Goal: Information Seeking & Learning: Learn about a topic

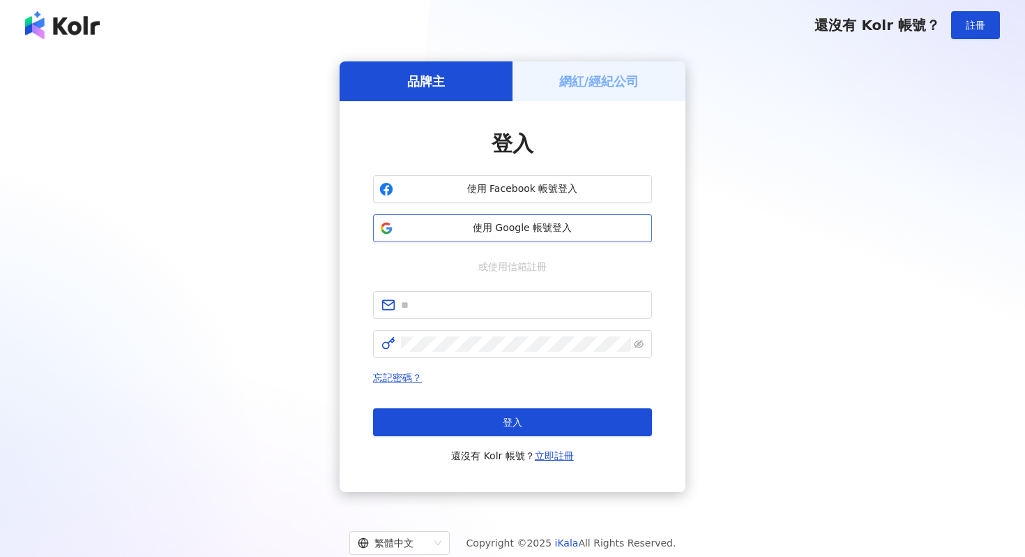
click at [511, 230] on span "使用 Google 帳號登入" at bounding box center [522, 228] width 247 height 14
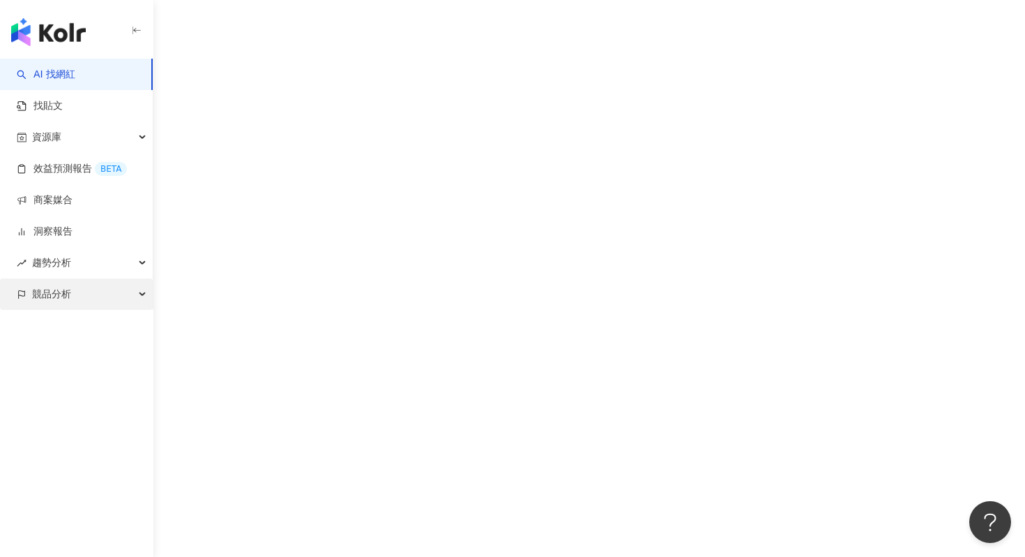
click at [86, 292] on div "競品分析" at bounding box center [76, 293] width 153 height 31
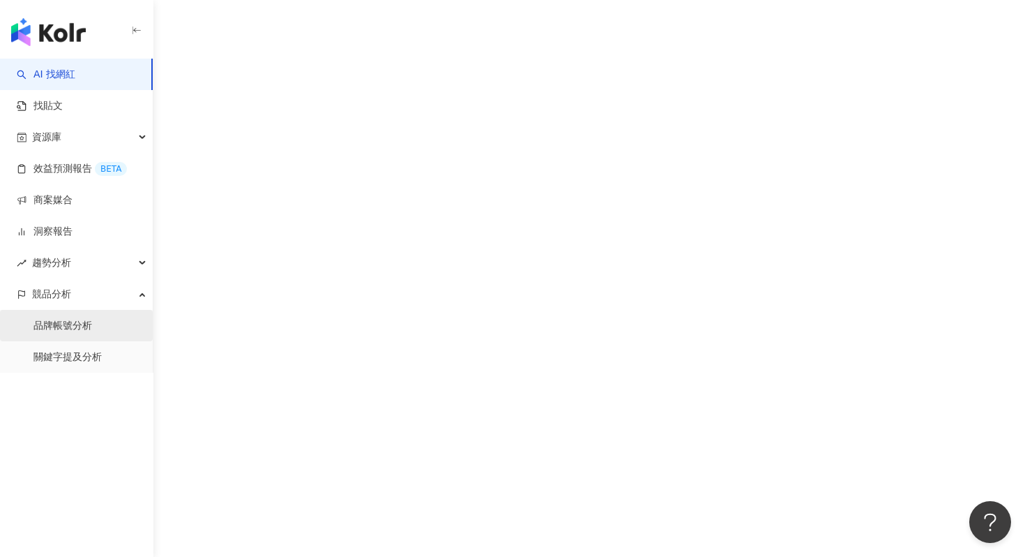
click at [92, 323] on link "品牌帳號分析" at bounding box center [62, 326] width 59 height 14
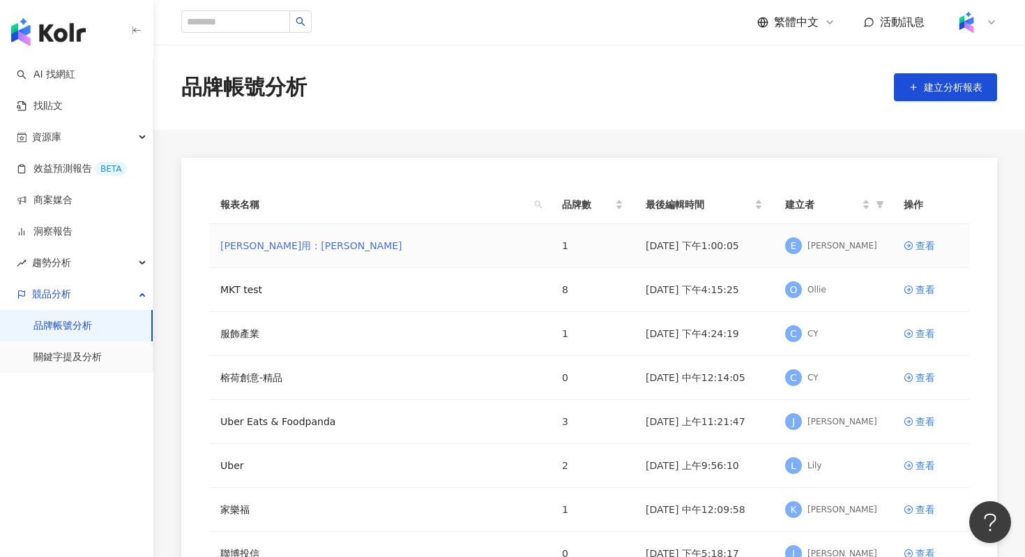
click at [308, 240] on link "[PERSON_NAME]用：[PERSON_NAME]" at bounding box center [311, 245] width 182 height 15
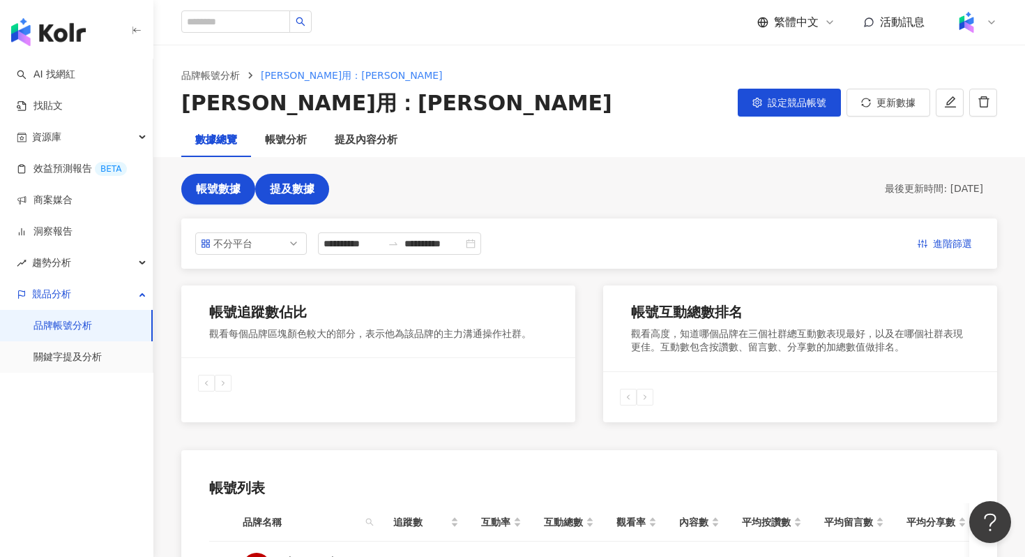
click at [287, 183] on span "提及數據" at bounding box center [292, 189] width 45 height 13
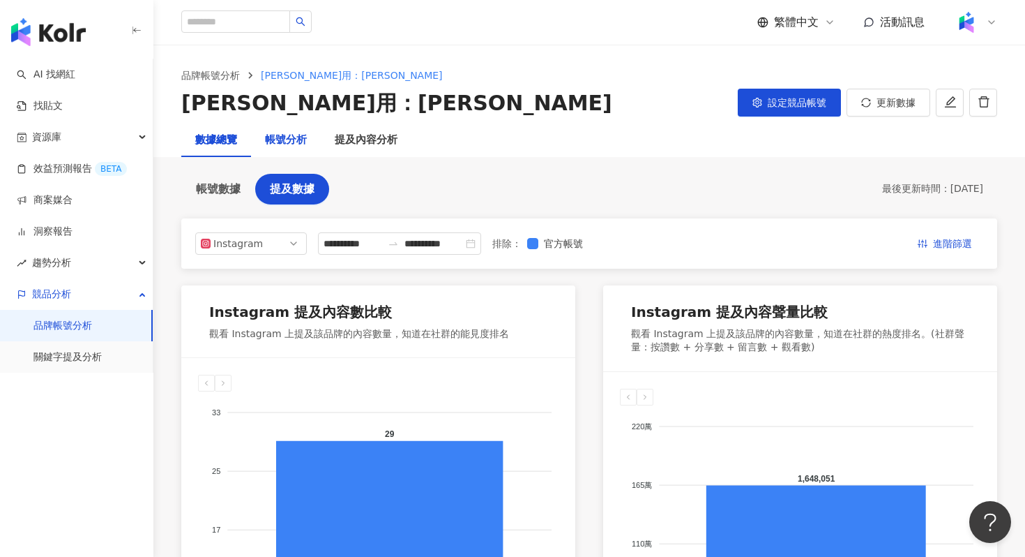
click at [302, 138] on div "帳號分析" at bounding box center [286, 140] width 42 height 17
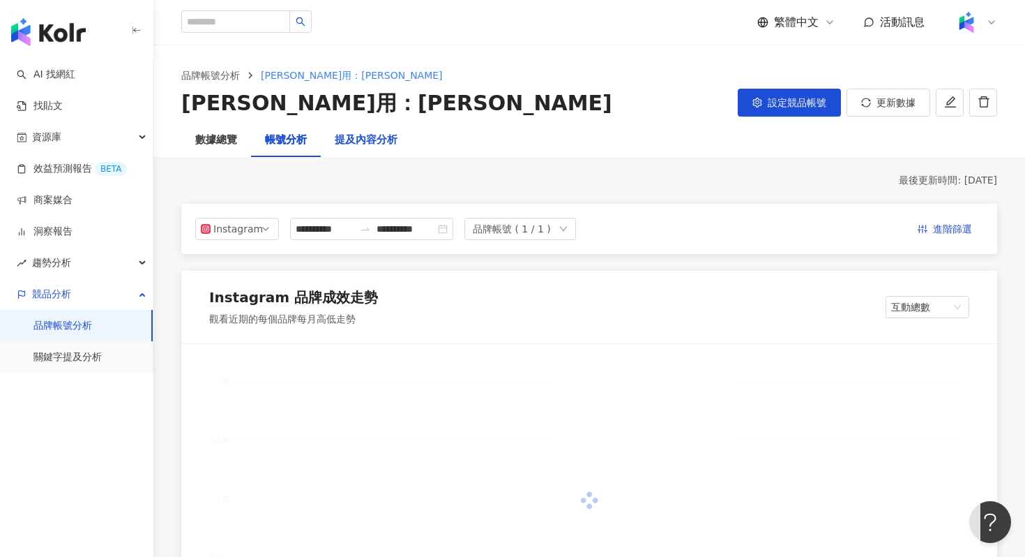
click at [381, 144] on div "提及內容分析" at bounding box center [366, 140] width 63 height 17
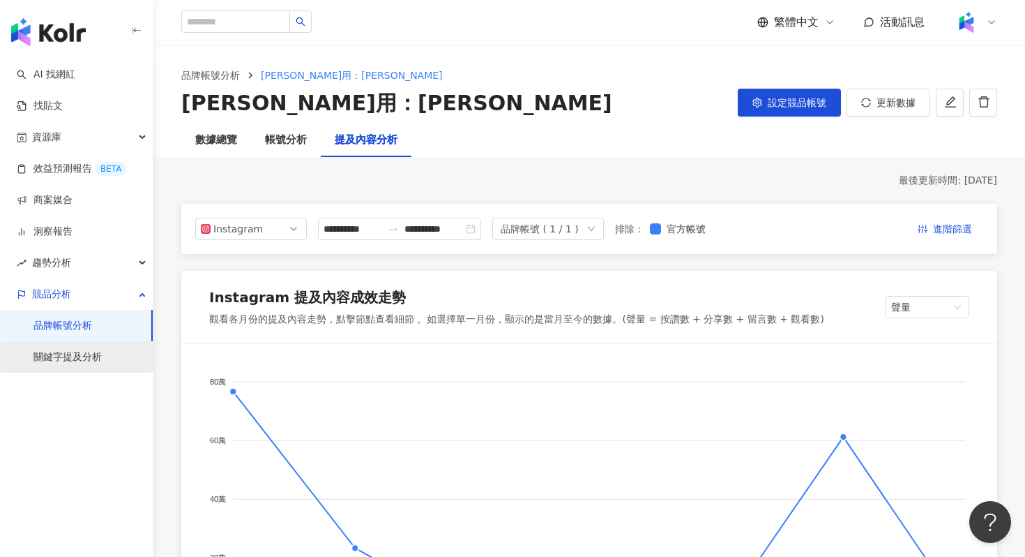
click at [102, 357] on link "關鍵字提及分析" at bounding box center [67, 357] width 68 height 14
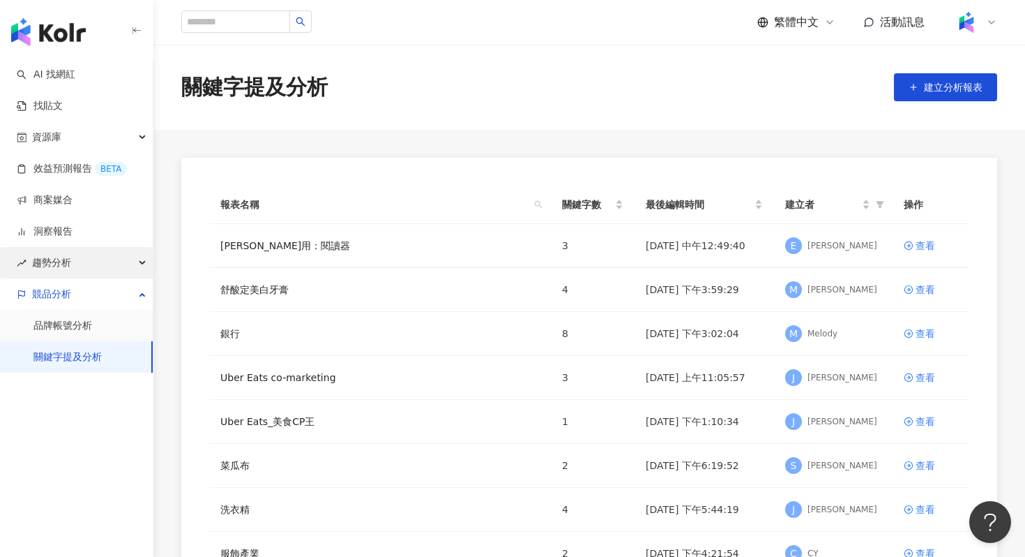
click at [55, 267] on span "趨勢分析" at bounding box center [51, 262] width 39 height 31
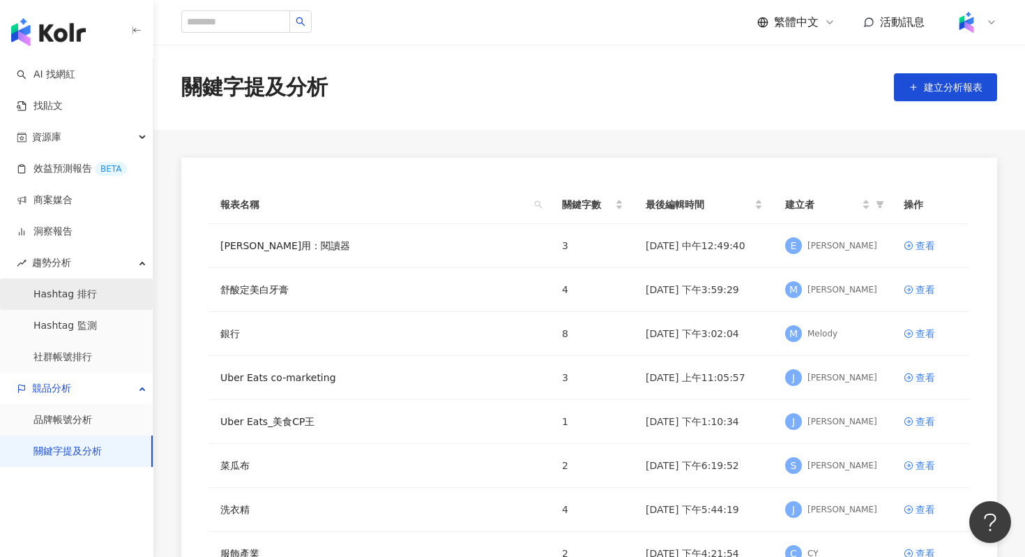
click at [89, 301] on link "Hashtag 排行" at bounding box center [64, 294] width 63 height 14
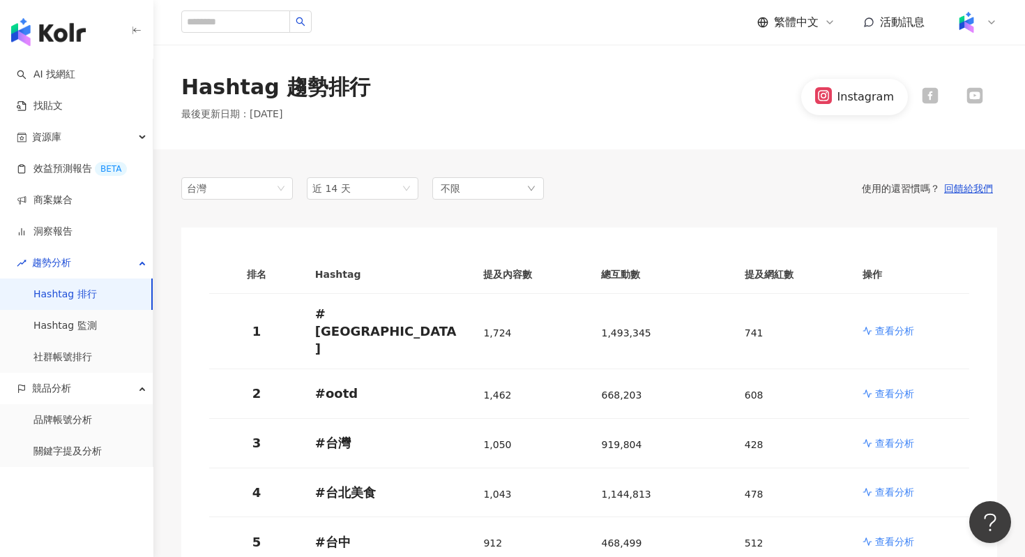
click at [928, 100] on icon at bounding box center [930, 96] width 16 height 16
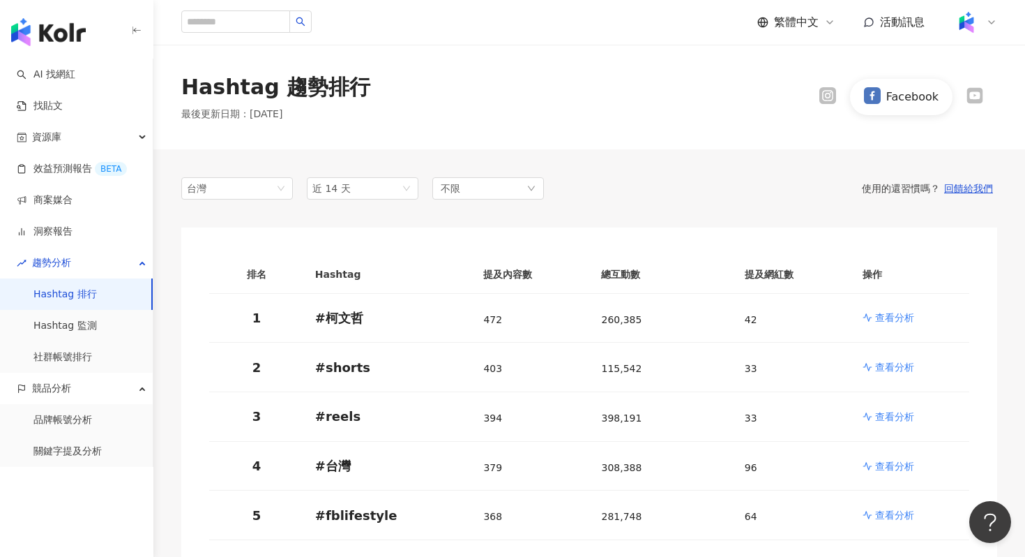
click at [977, 93] on icon at bounding box center [974, 95] width 13 height 9
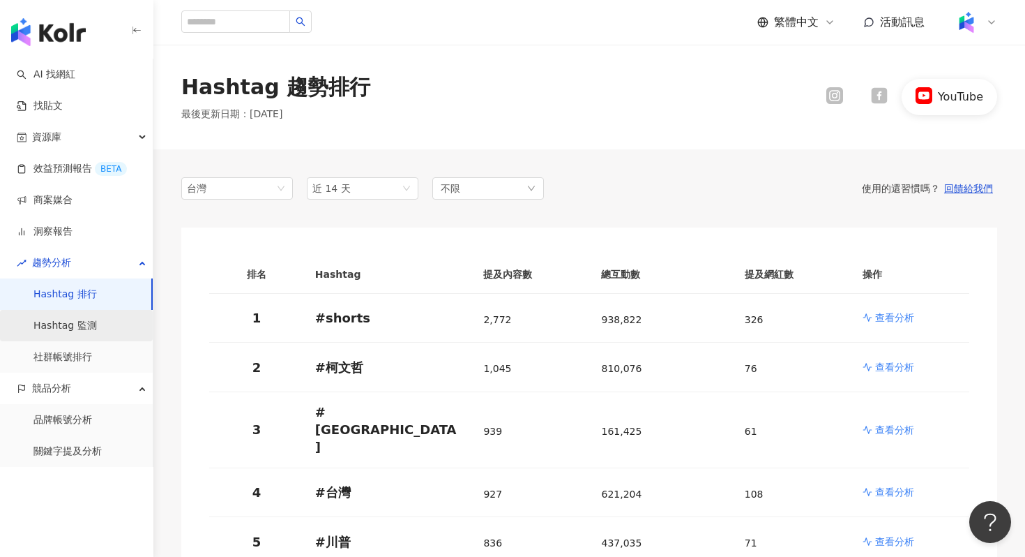
click at [79, 325] on link "Hashtag 監測" at bounding box center [64, 326] width 63 height 14
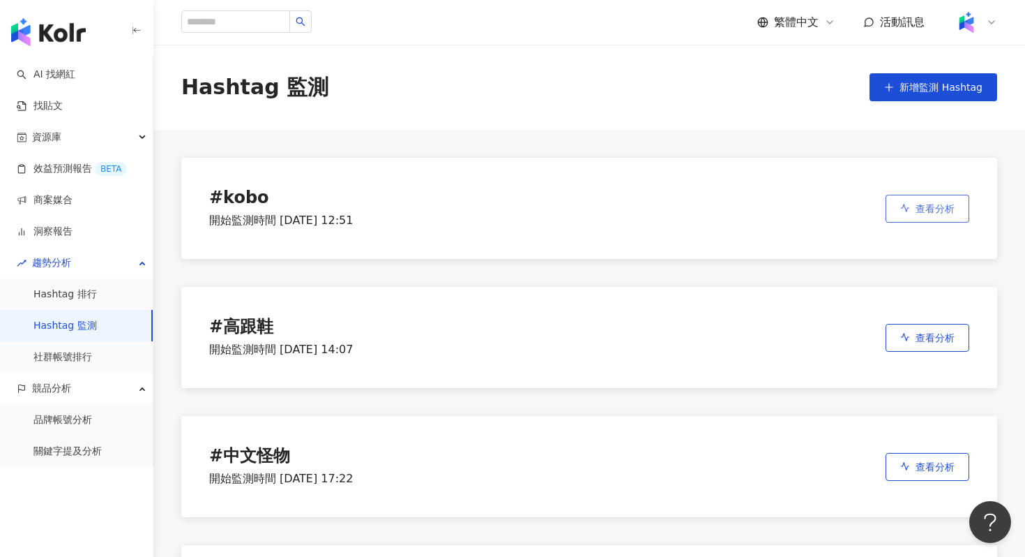
click at [919, 203] on span "查看分析" at bounding box center [935, 208] width 39 height 11
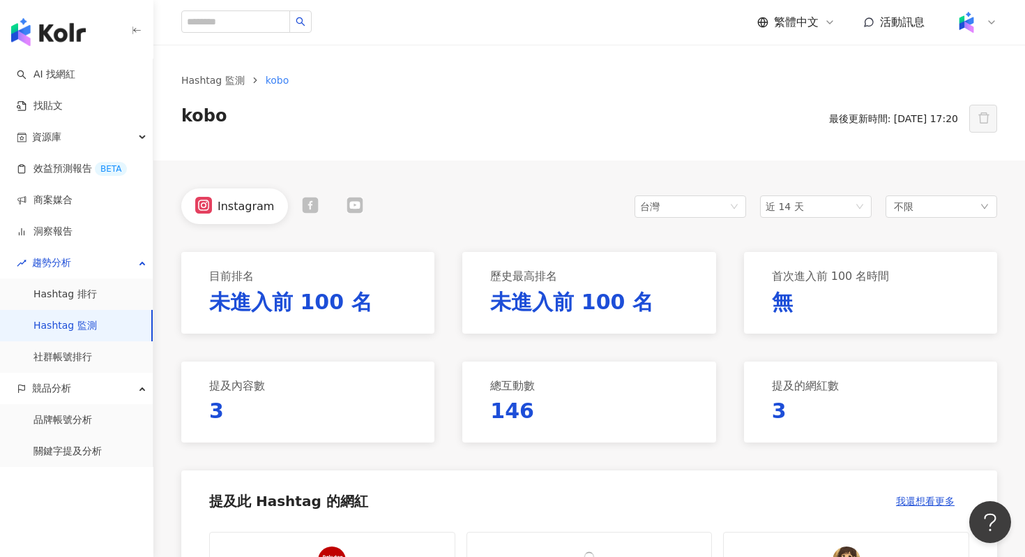
click at [321, 201] on div at bounding box center [310, 206] width 45 height 19
click at [347, 214] on div at bounding box center [351, 206] width 17 height 19
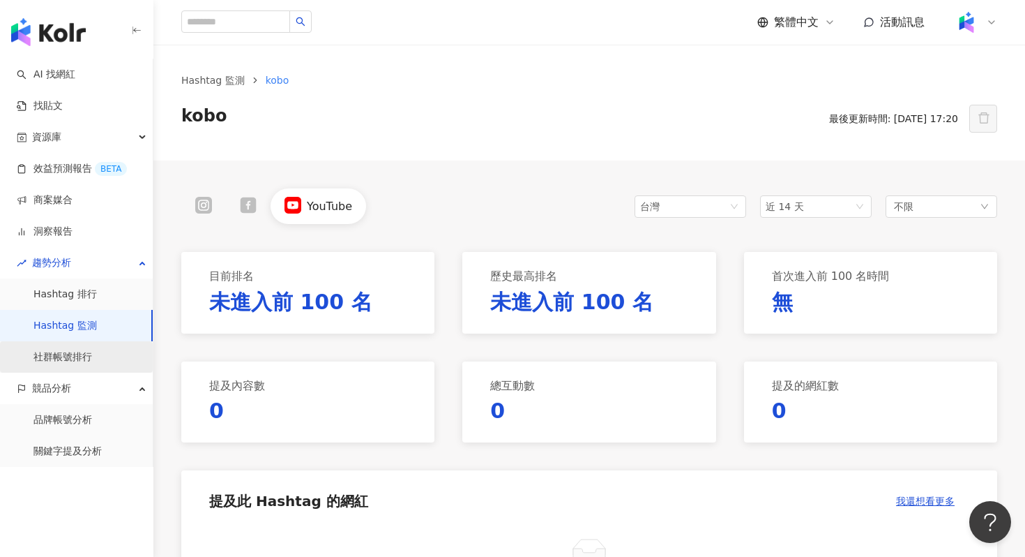
click at [74, 364] on link "社群帳號排行" at bounding box center [62, 357] width 59 height 14
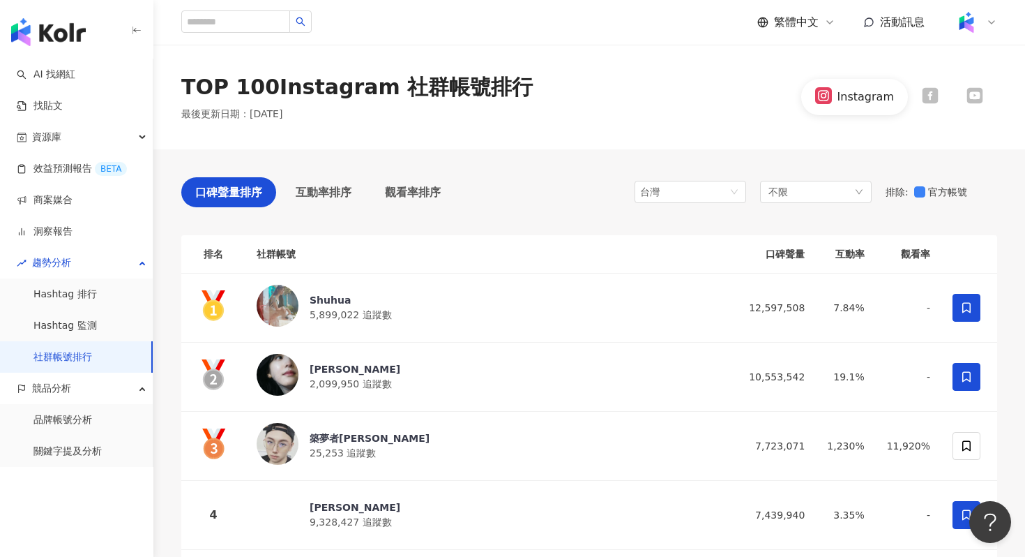
click at [921, 96] on div at bounding box center [930, 96] width 45 height 19
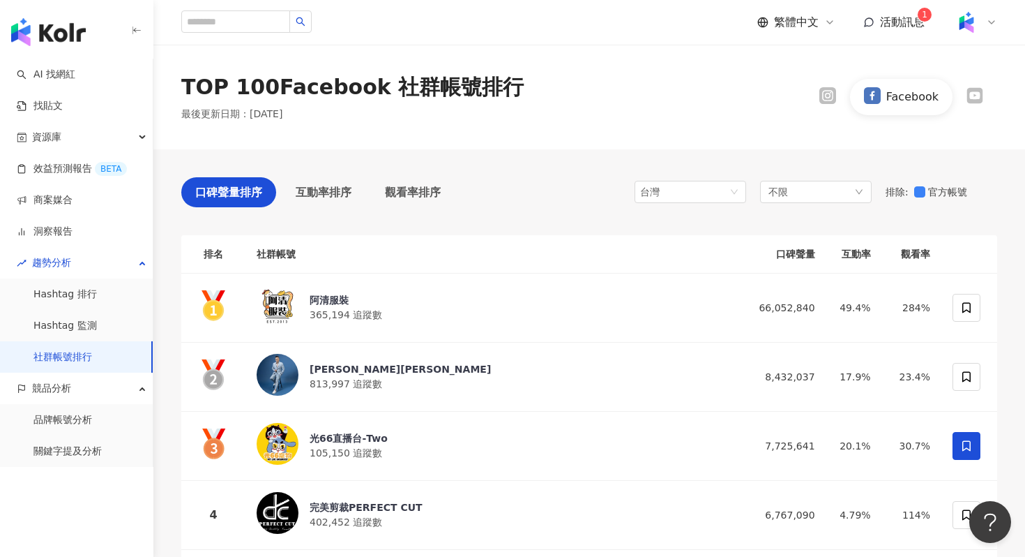
click at [970, 100] on icon at bounding box center [975, 96] width 16 height 16
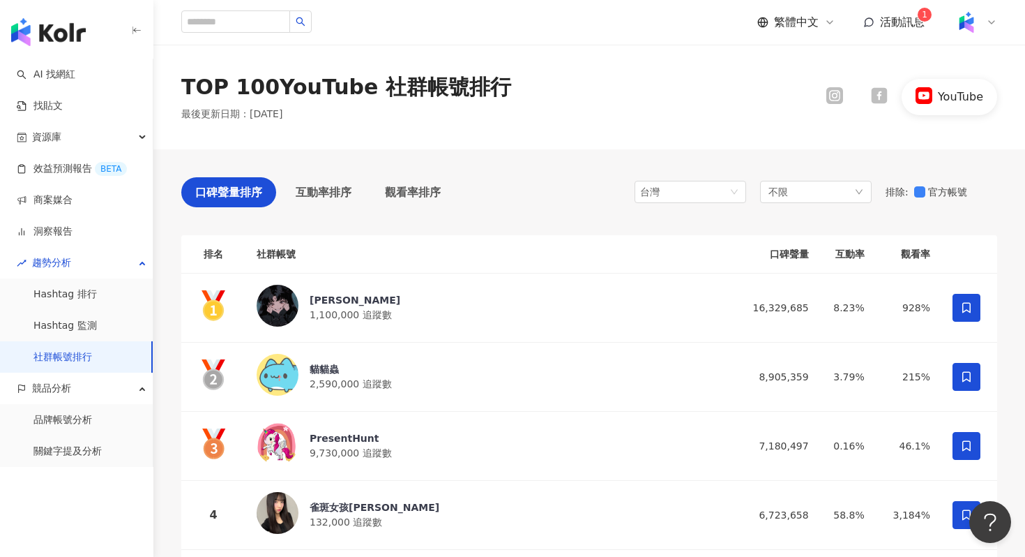
click at [876, 90] on icon at bounding box center [879, 96] width 16 height 16
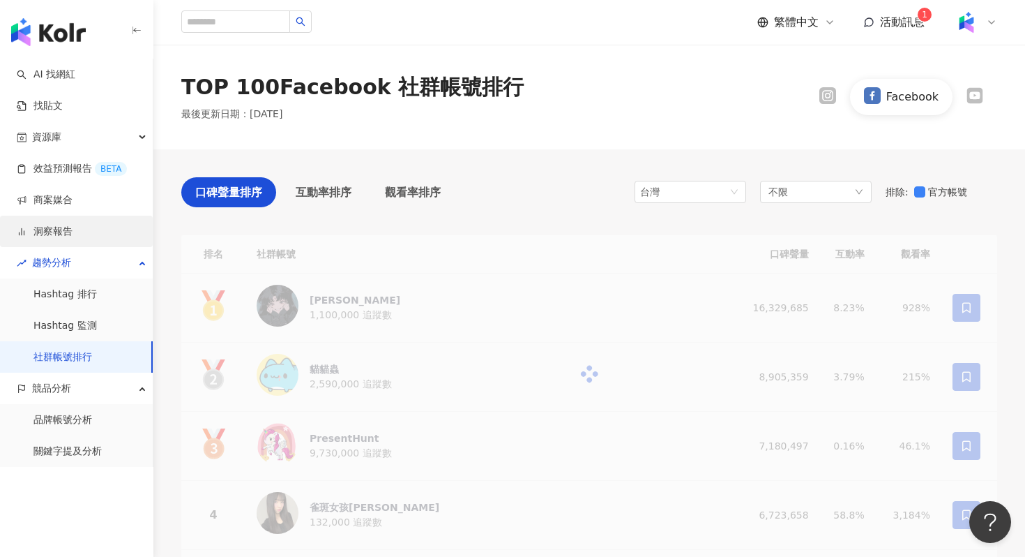
click at [73, 226] on link "洞察報告" at bounding box center [45, 232] width 56 height 14
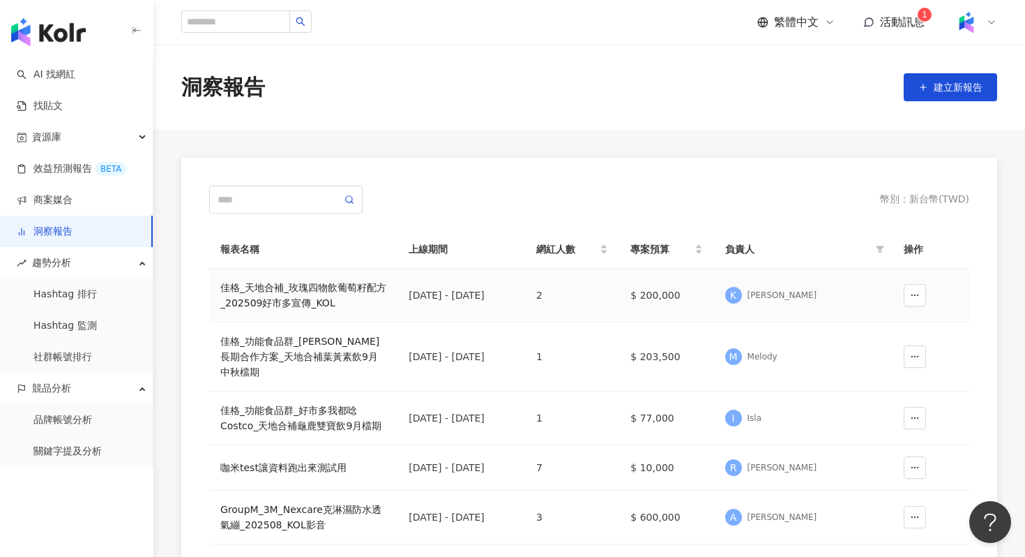
click at [287, 308] on div "佳格_天地合補_玫瑰四物飲葡萄籽配方_202509好市多宣傳_KOL" at bounding box center [303, 295] width 166 height 31
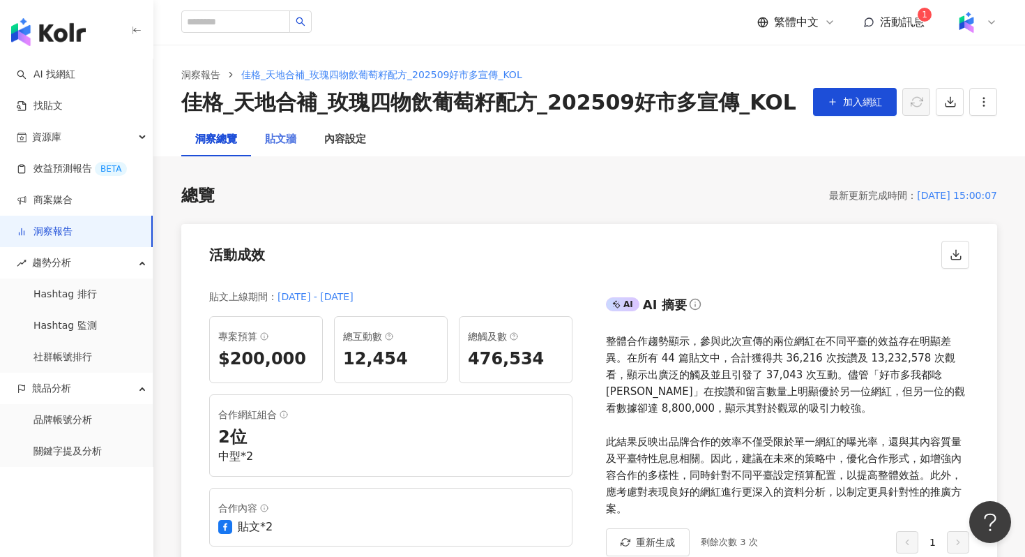
click at [296, 150] on div "貼文牆" at bounding box center [280, 139] width 59 height 33
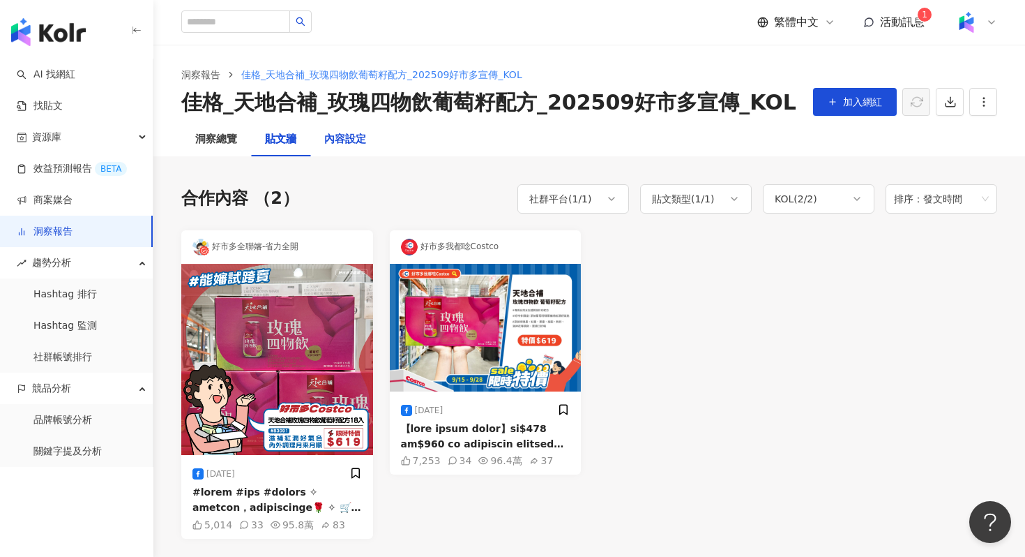
click at [352, 145] on div "內容設定" at bounding box center [345, 139] width 42 height 17
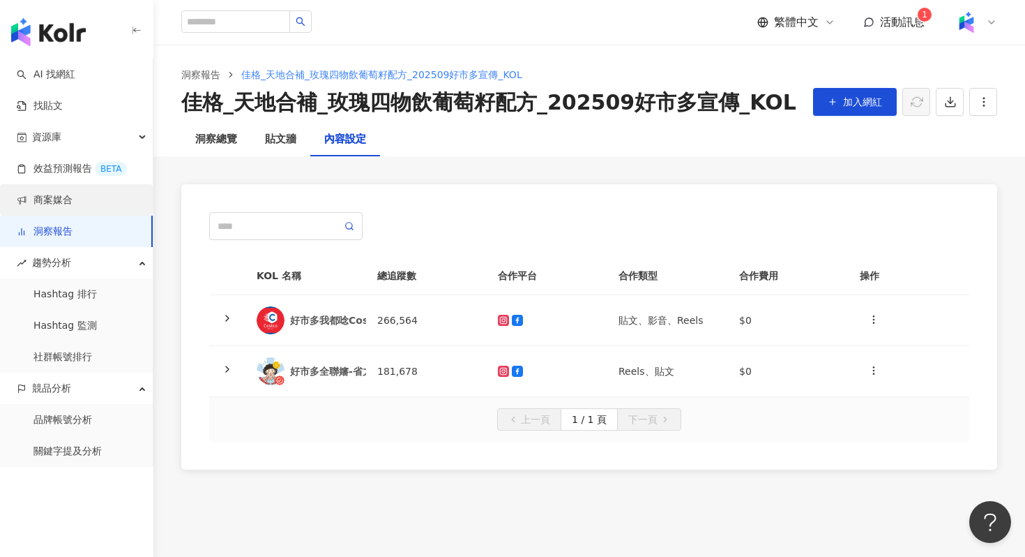
click at [50, 197] on link "商案媒合" at bounding box center [45, 200] width 56 height 14
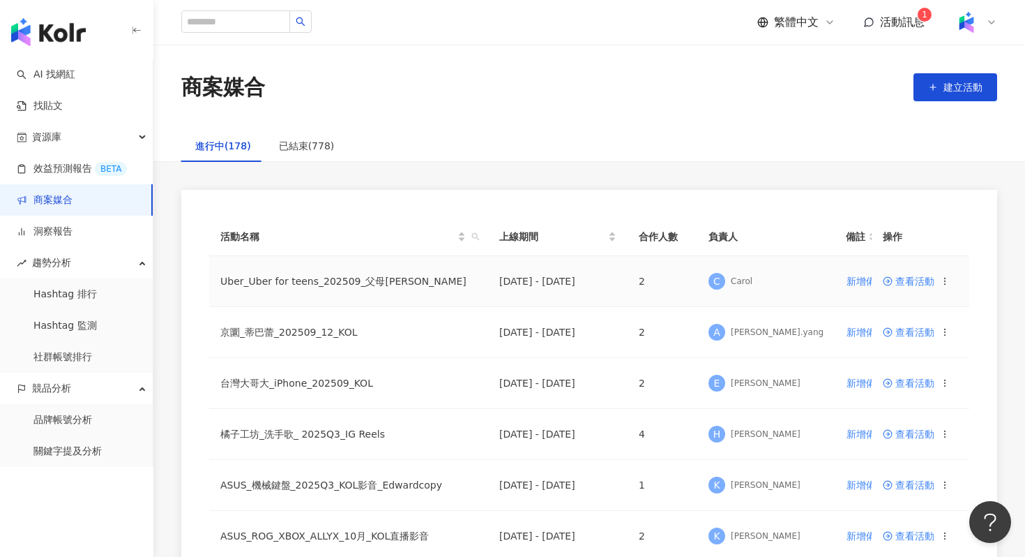
click at [314, 271] on td "Uber_Uber for teens_202509_父母[PERSON_NAME]" at bounding box center [348, 281] width 279 height 51
click at [313, 277] on td "Uber_Uber for teens_202509_父母[PERSON_NAME]" at bounding box center [348, 281] width 279 height 51
click at [915, 276] on span "查看活動" at bounding box center [909, 281] width 52 height 10
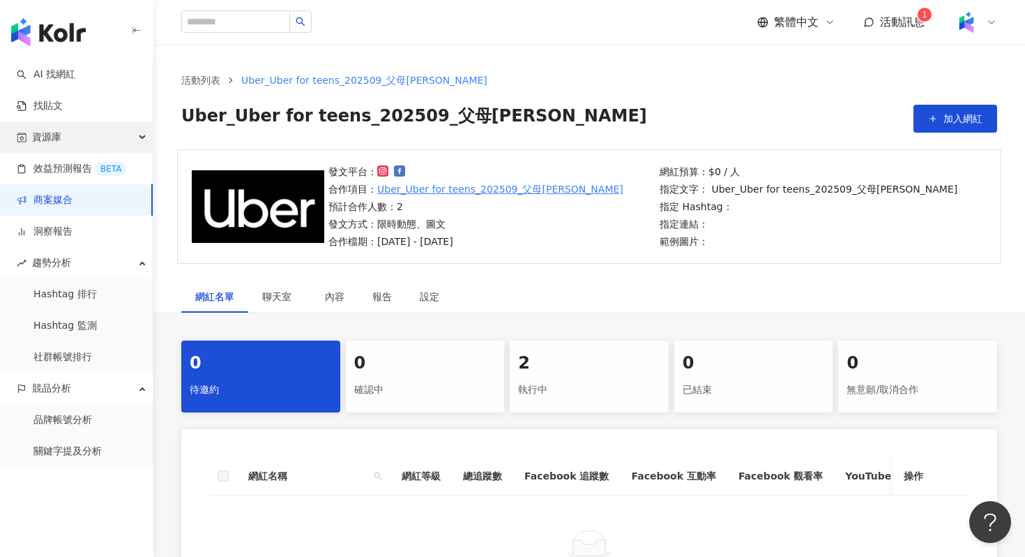
click at [81, 133] on div "資源庫" at bounding box center [76, 136] width 153 height 31
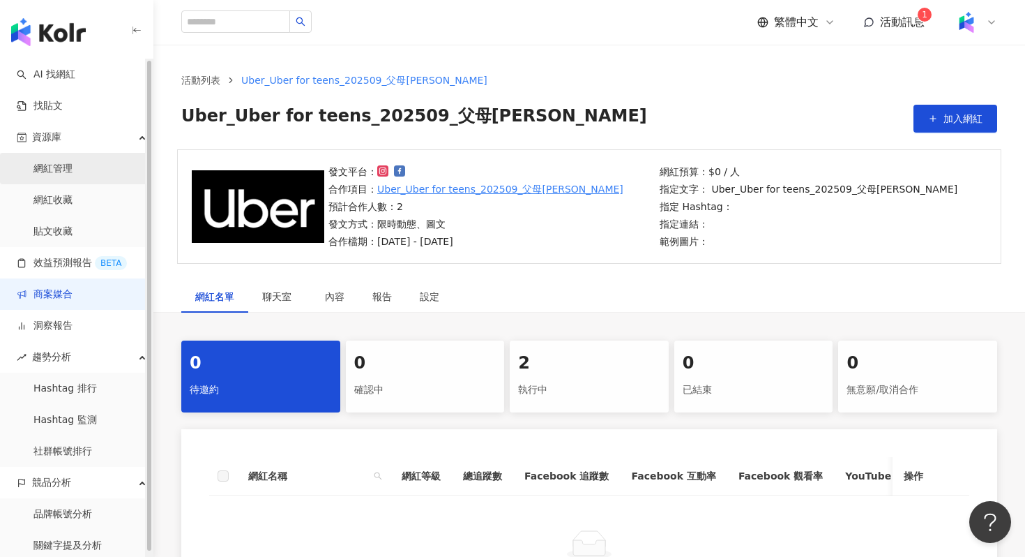
click at [73, 172] on link "網紅管理" at bounding box center [52, 169] width 39 height 14
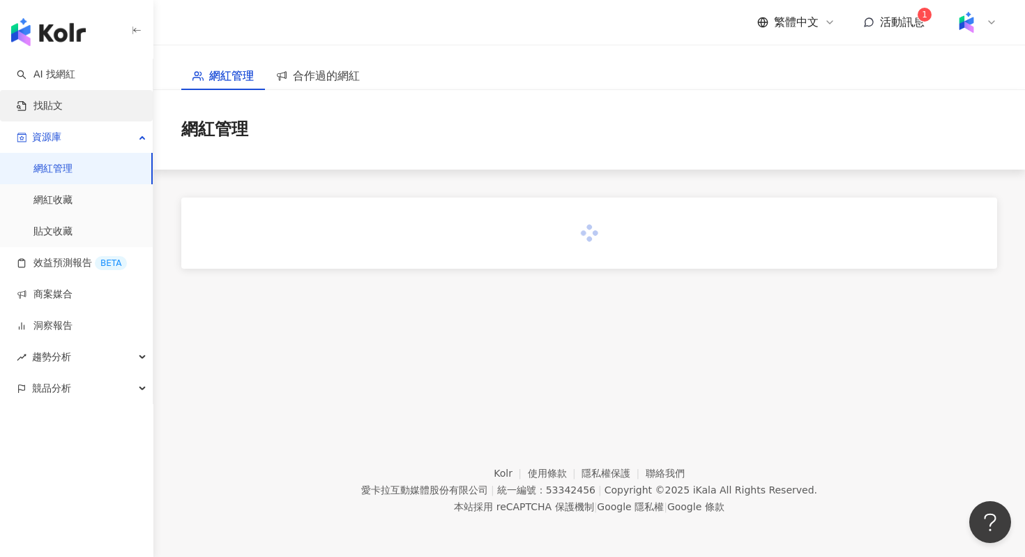
click at [63, 99] on link "找貼文" at bounding box center [40, 106] width 46 height 14
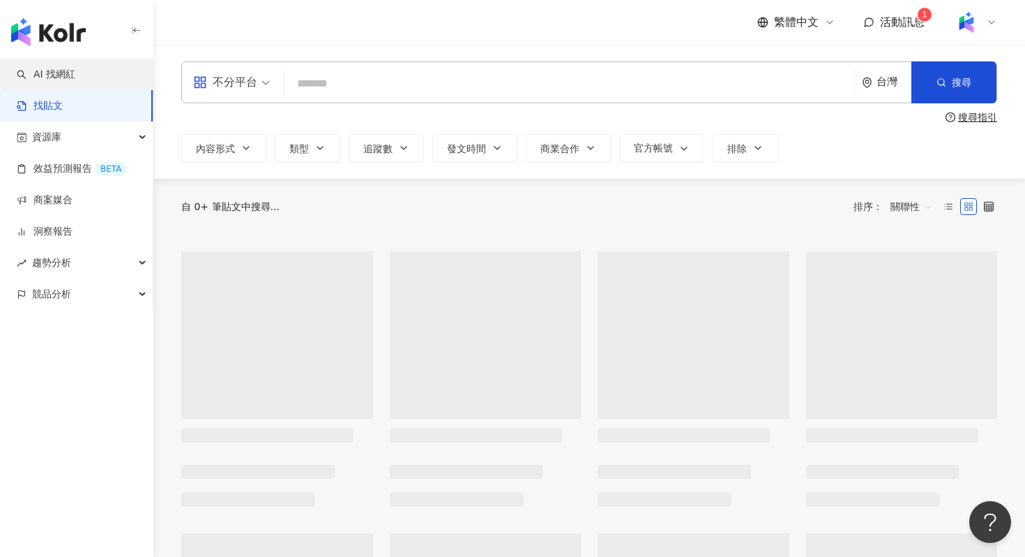
click at [75, 68] on link "AI 找網紅" at bounding box center [46, 75] width 59 height 14
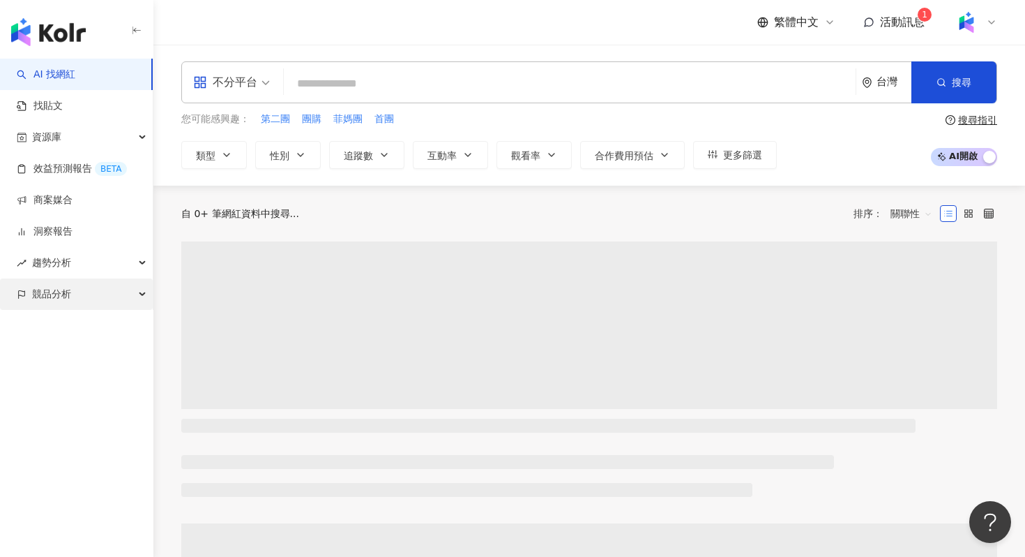
click at [98, 287] on div "競品分析" at bounding box center [76, 293] width 153 height 31
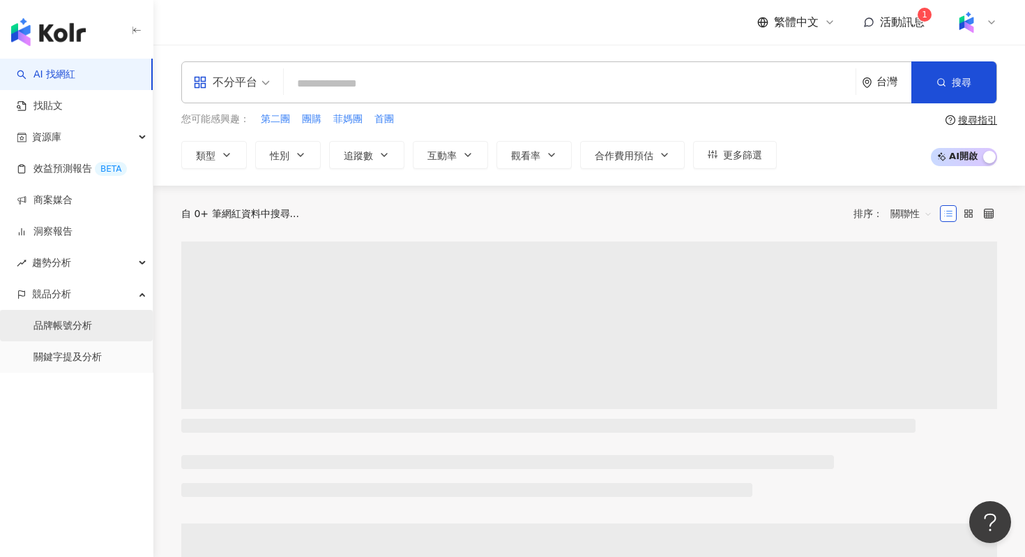
click at [92, 326] on link "品牌帳號分析" at bounding box center [62, 326] width 59 height 14
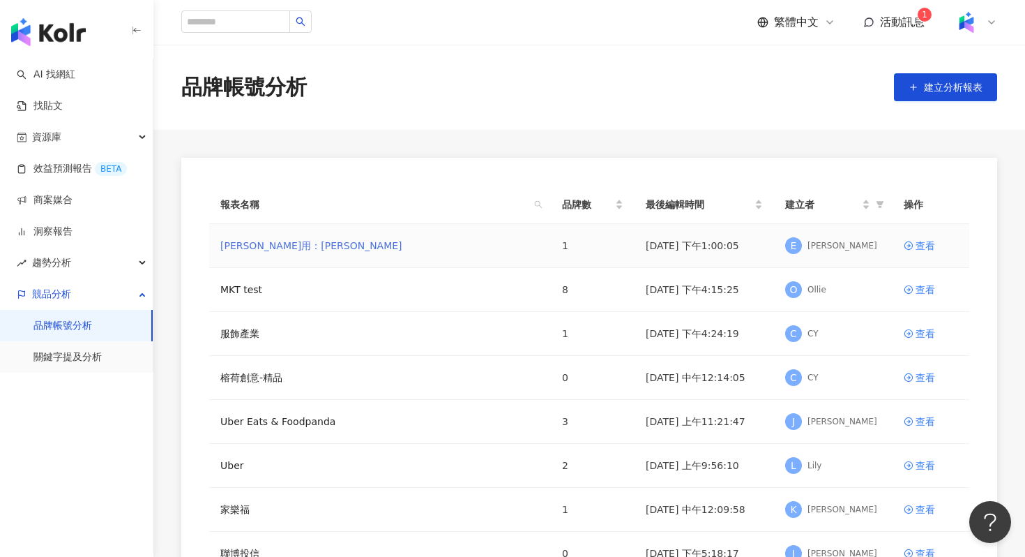
click at [310, 243] on link "[PERSON_NAME]用：[PERSON_NAME]" at bounding box center [311, 245] width 182 height 15
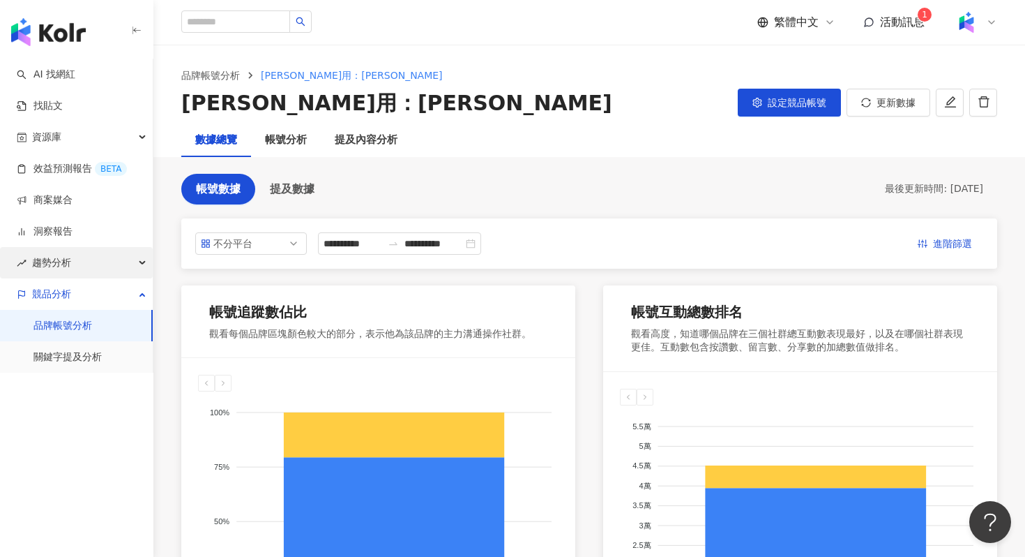
click at [103, 273] on div "趨勢分析" at bounding box center [76, 262] width 153 height 31
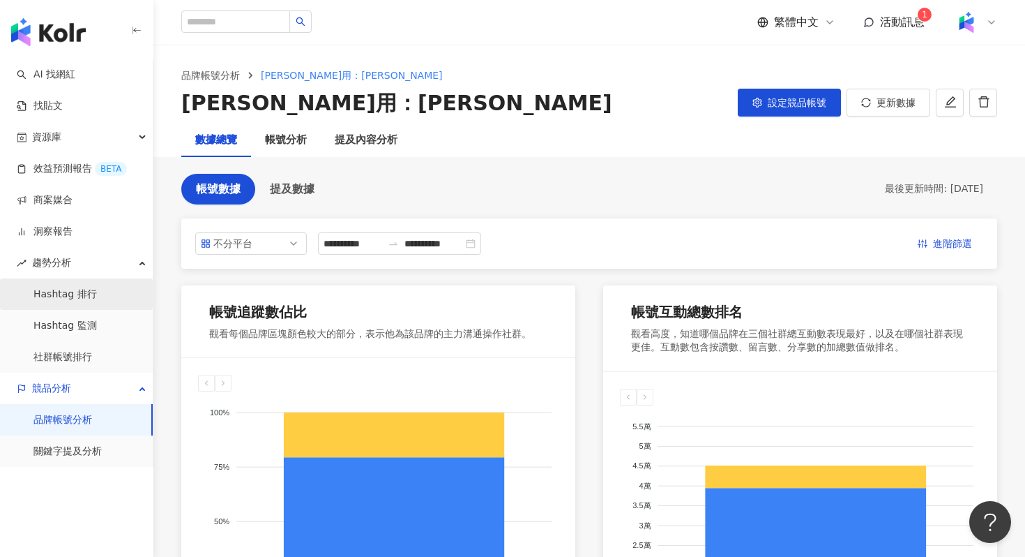
click at [97, 299] on link "Hashtag 排行" at bounding box center [64, 294] width 63 height 14
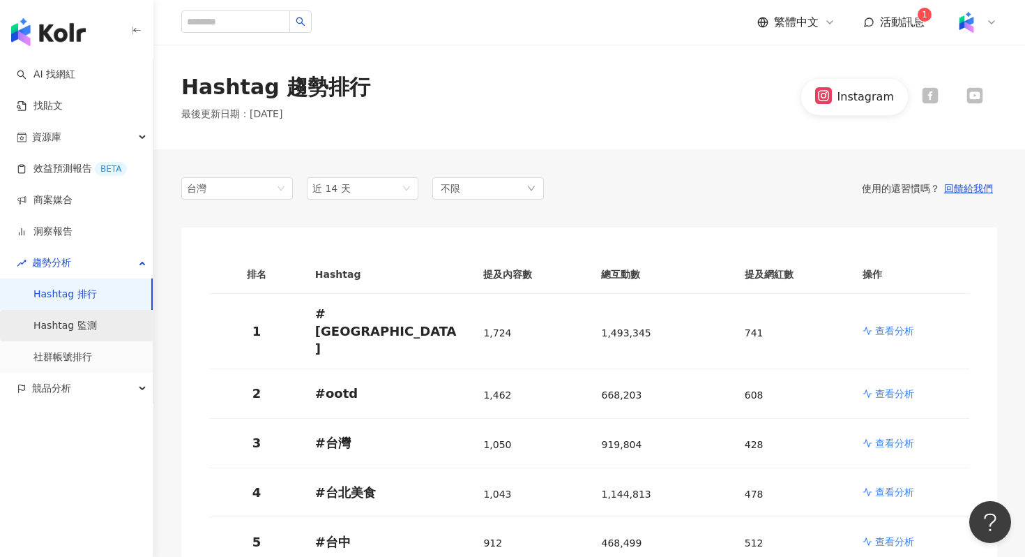
click at [91, 324] on link "Hashtag 監測" at bounding box center [64, 326] width 63 height 14
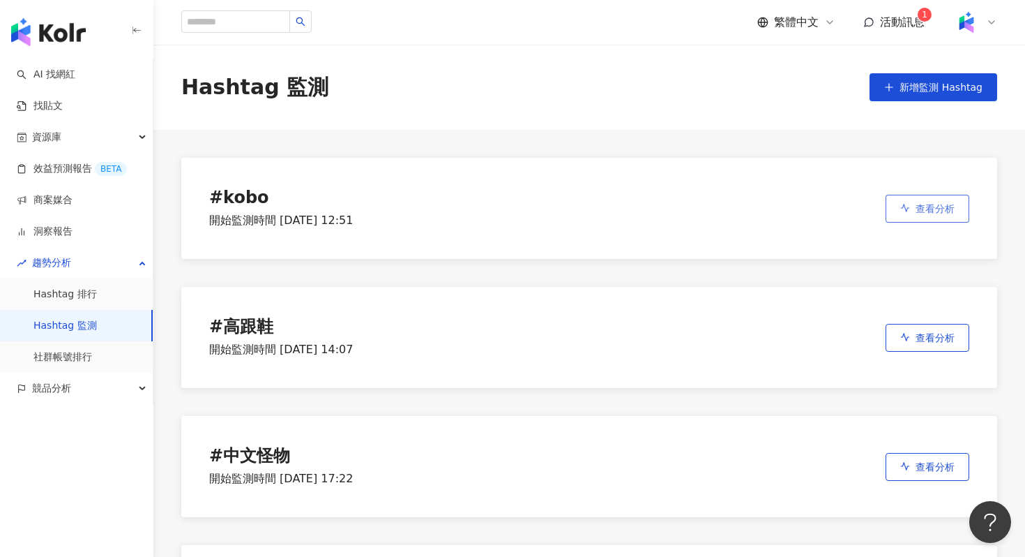
click at [924, 208] on span "查看分析" at bounding box center [935, 208] width 39 height 11
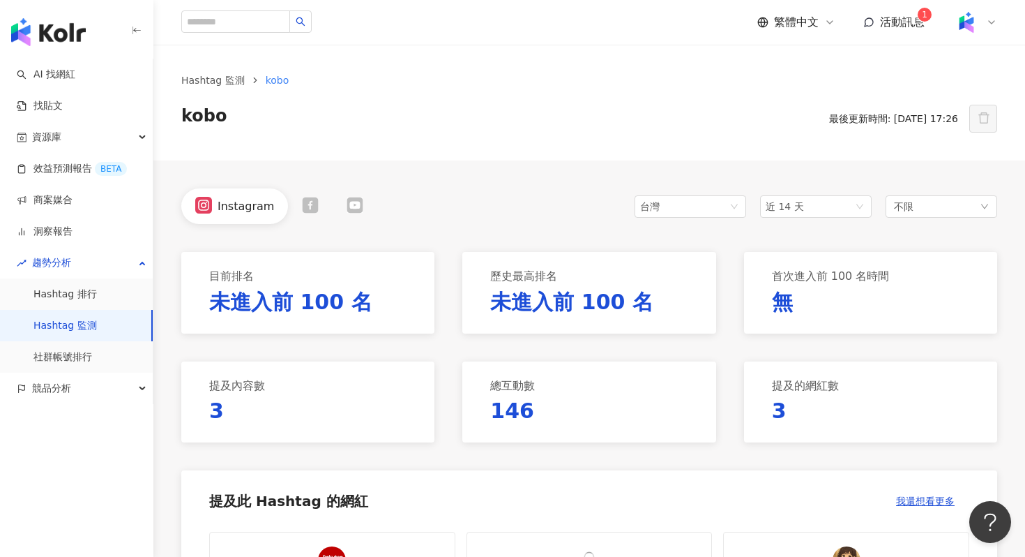
click at [305, 207] on icon at bounding box center [310, 205] width 17 height 17
click at [343, 202] on icon at bounding box center [351, 205] width 16 height 16
click at [213, 213] on div at bounding box center [203, 206] width 45 height 19
click at [288, 206] on div at bounding box center [310, 206] width 45 height 19
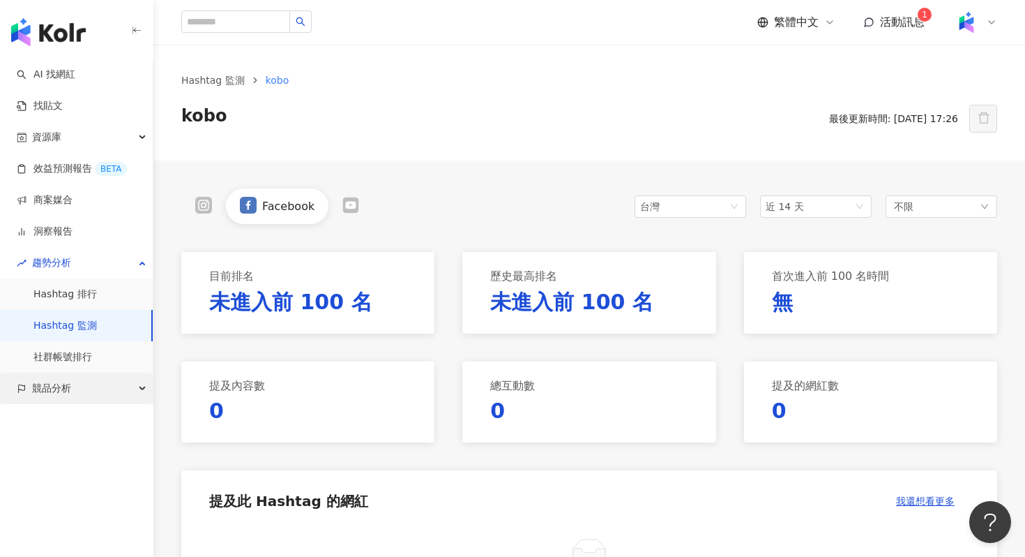
click at [100, 382] on div "競品分析" at bounding box center [76, 387] width 153 height 31
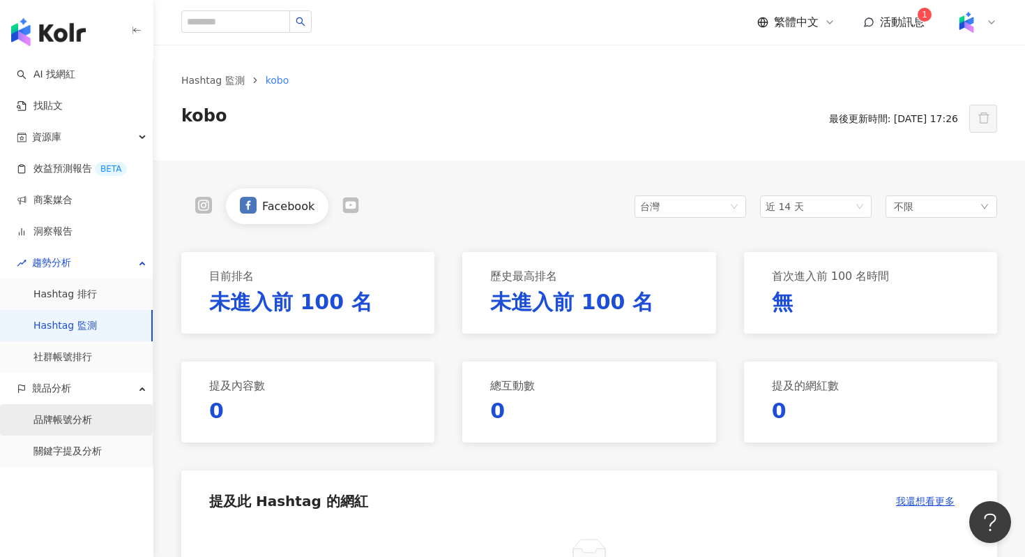
click at [85, 424] on link "品牌帳號分析" at bounding box center [62, 420] width 59 height 14
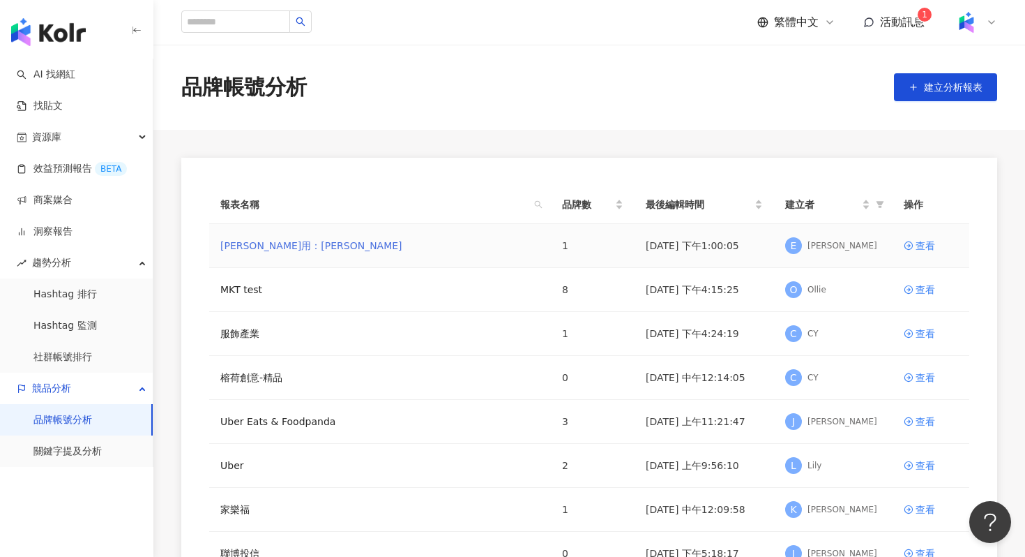
click at [264, 239] on link "[PERSON_NAME]用：[PERSON_NAME]" at bounding box center [311, 245] width 182 height 15
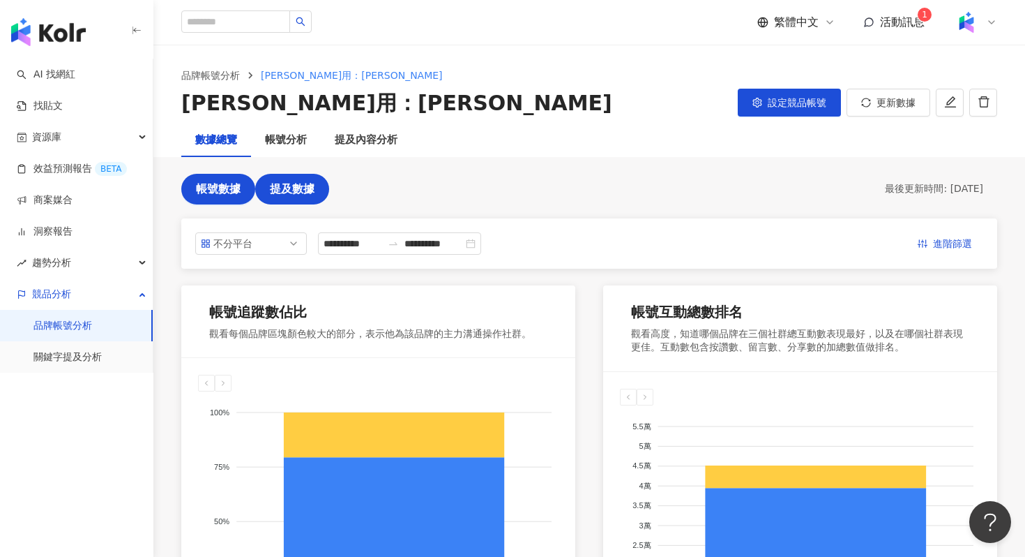
click at [296, 193] on span "提及數據" at bounding box center [292, 189] width 45 height 13
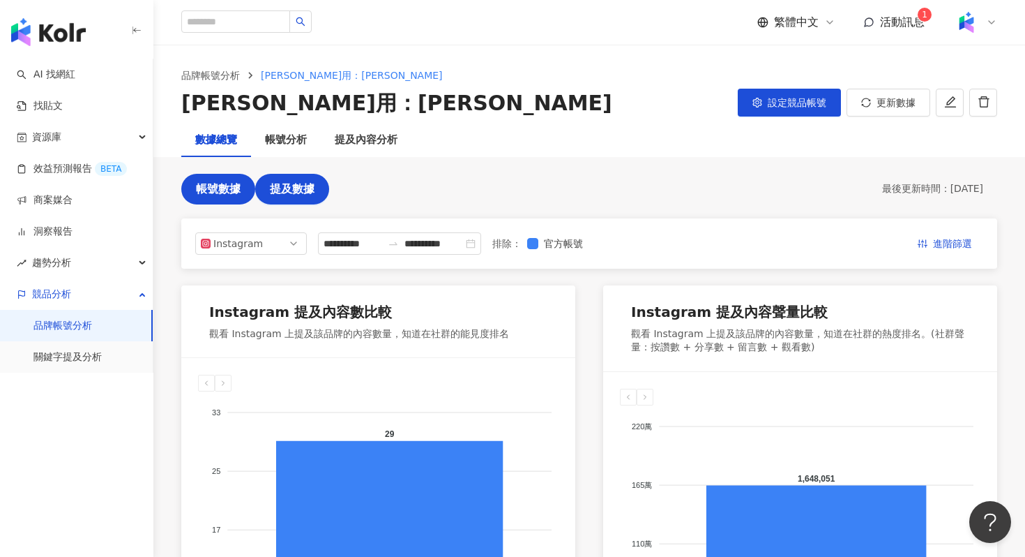
click at [199, 195] on span "帳號數據" at bounding box center [218, 189] width 45 height 13
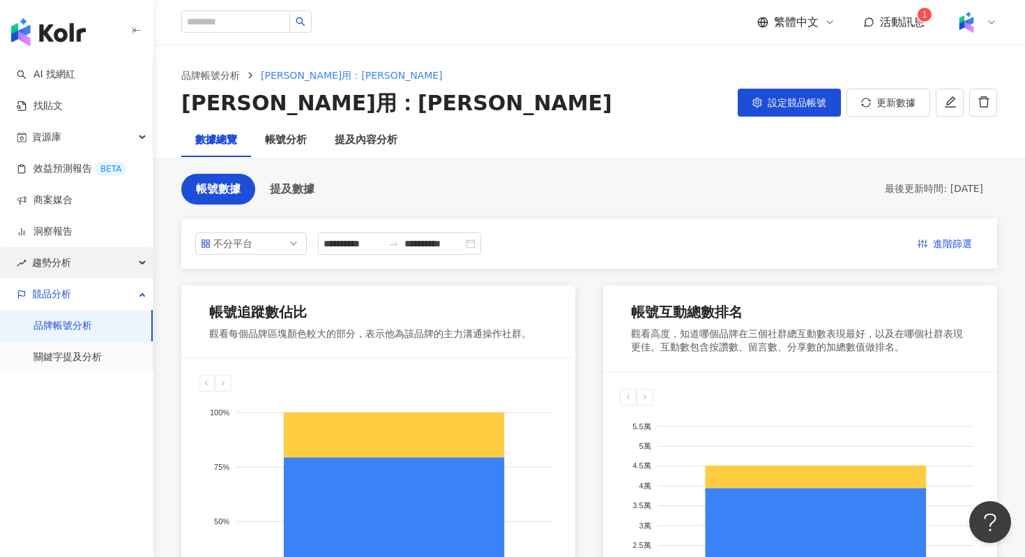
click at [84, 264] on div "趨勢分析" at bounding box center [76, 262] width 153 height 31
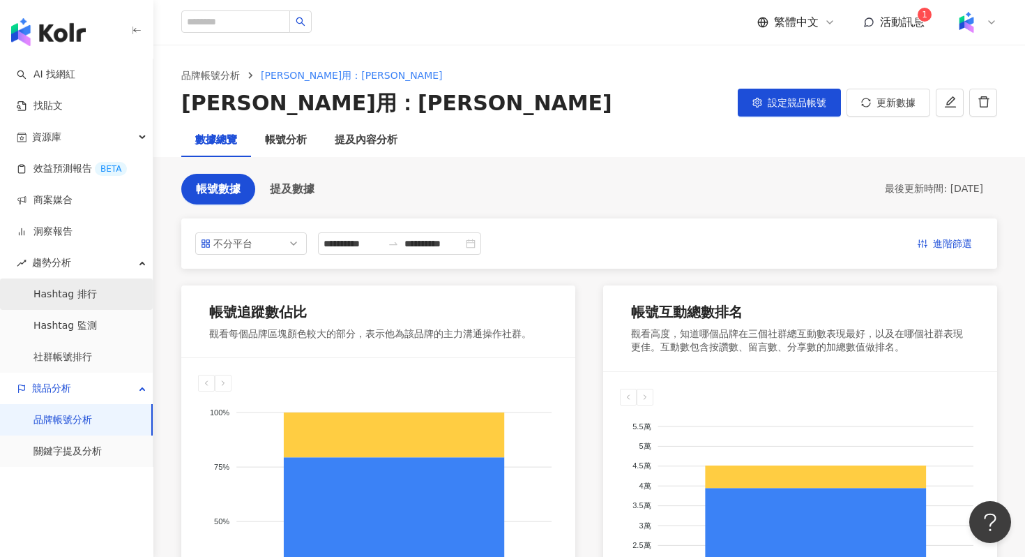
click at [84, 300] on link "Hashtag 排行" at bounding box center [64, 294] width 63 height 14
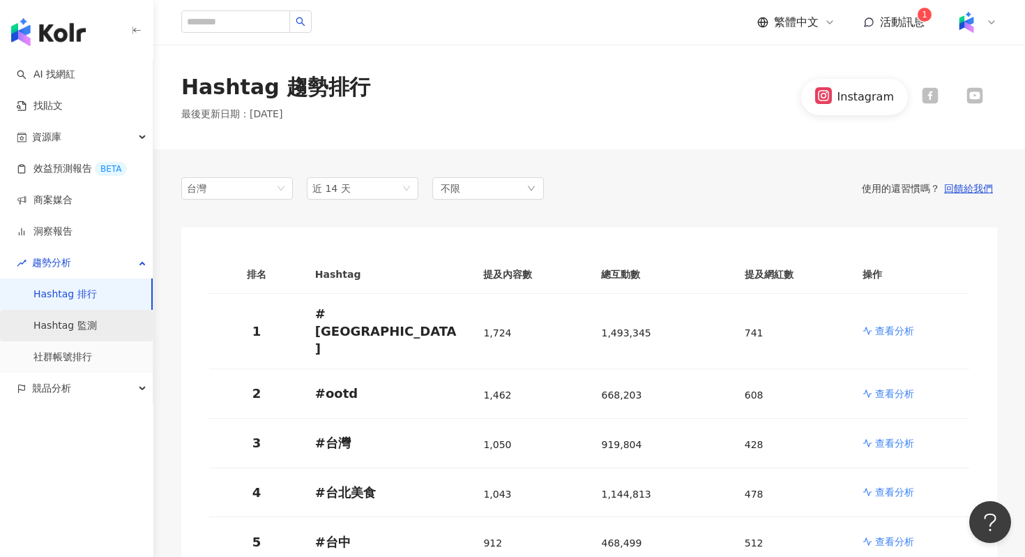
click at [90, 326] on link "Hashtag 監測" at bounding box center [64, 326] width 63 height 14
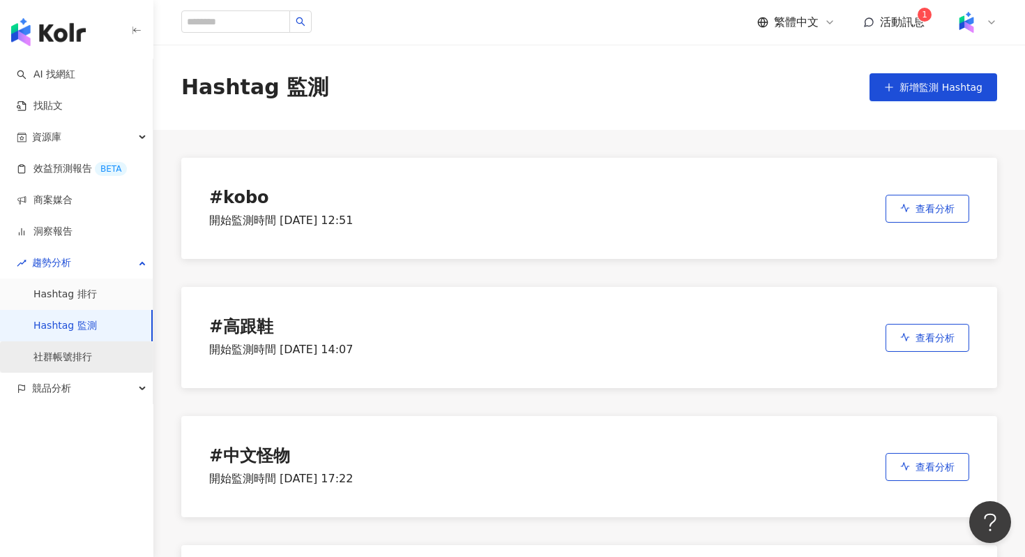
click at [92, 356] on link "社群帳號排行" at bounding box center [62, 357] width 59 height 14
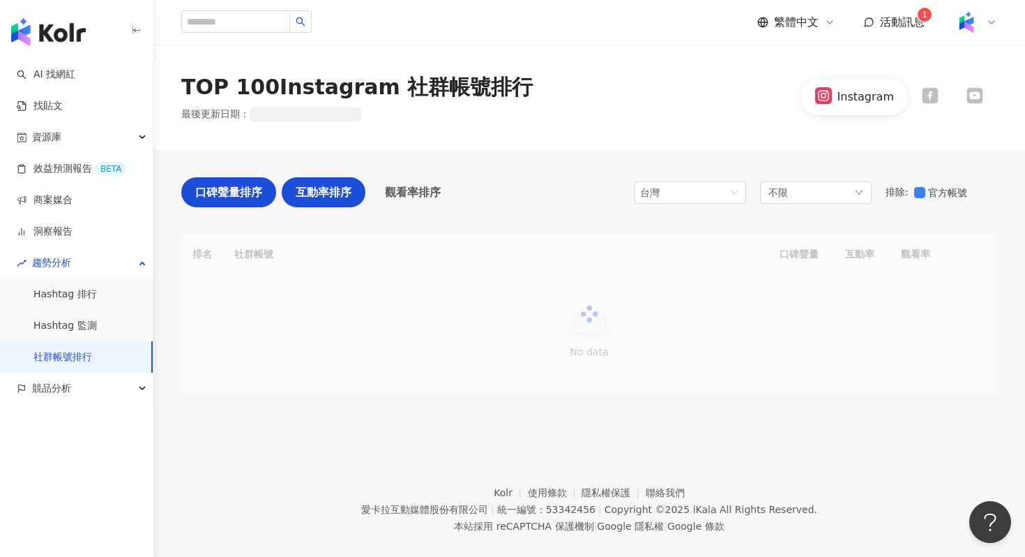
click at [322, 197] on span "互動率排序" at bounding box center [324, 191] width 56 height 17
click at [399, 169] on div "口碑聲量排序 互動率排序 觀看率排序 台灣 不限 排除 : 官方帳號 排名 社群帳號 口碑聲量 互動率 觀看率 No data" at bounding box center [589, 285] width 816 height 272
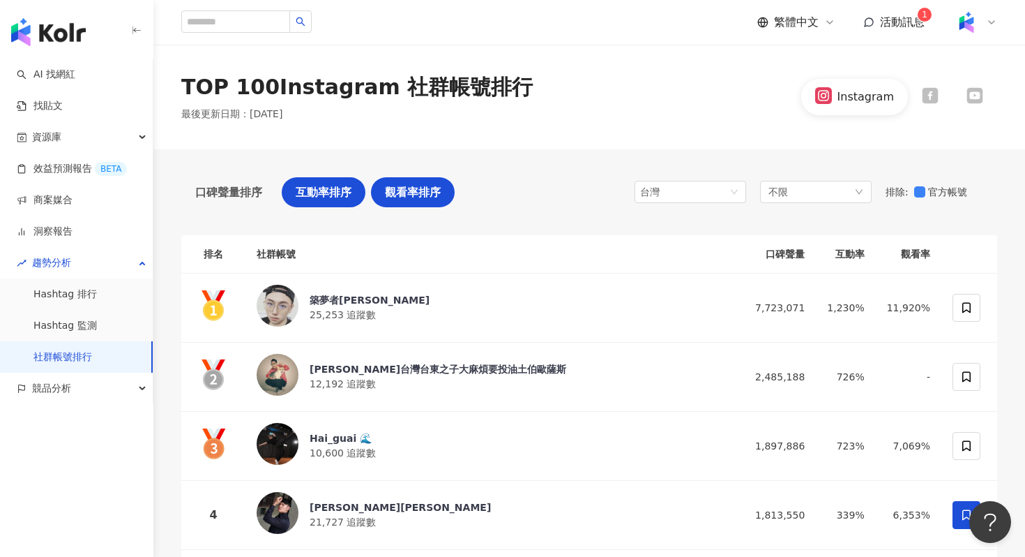
click at [421, 188] on span "觀看率排序" at bounding box center [413, 191] width 56 height 17
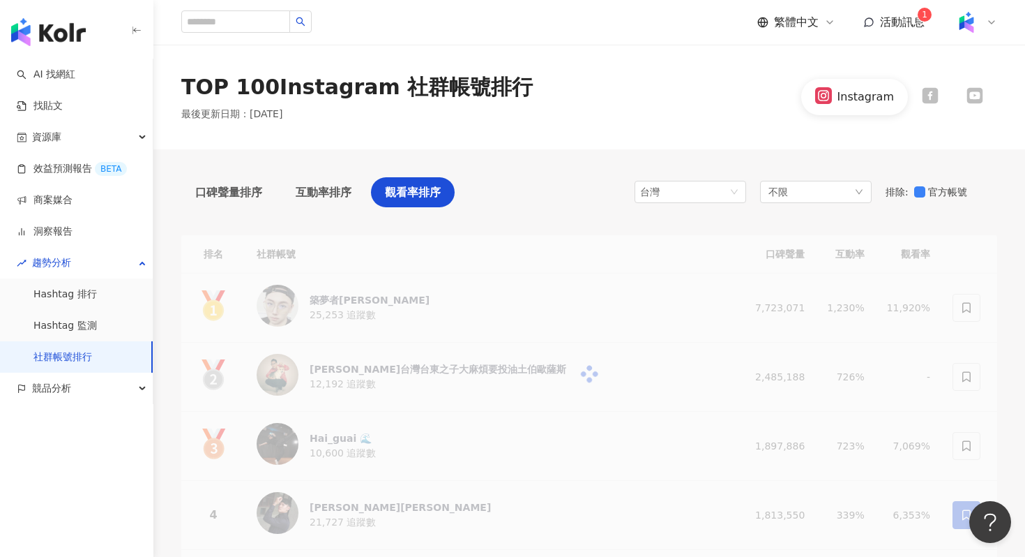
click at [951, 97] on div at bounding box center [930, 96] width 45 height 19
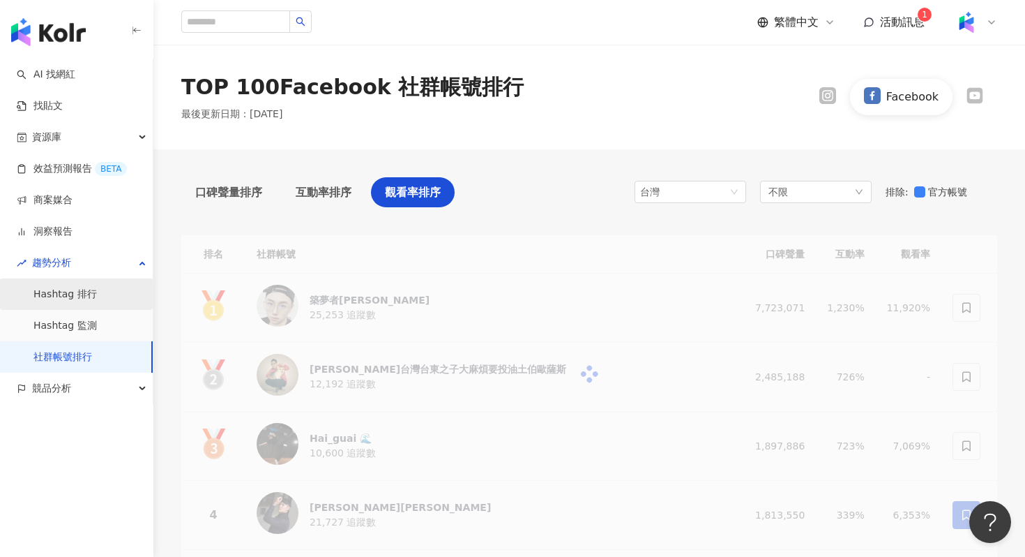
click at [97, 301] on link "Hashtag 排行" at bounding box center [64, 294] width 63 height 14
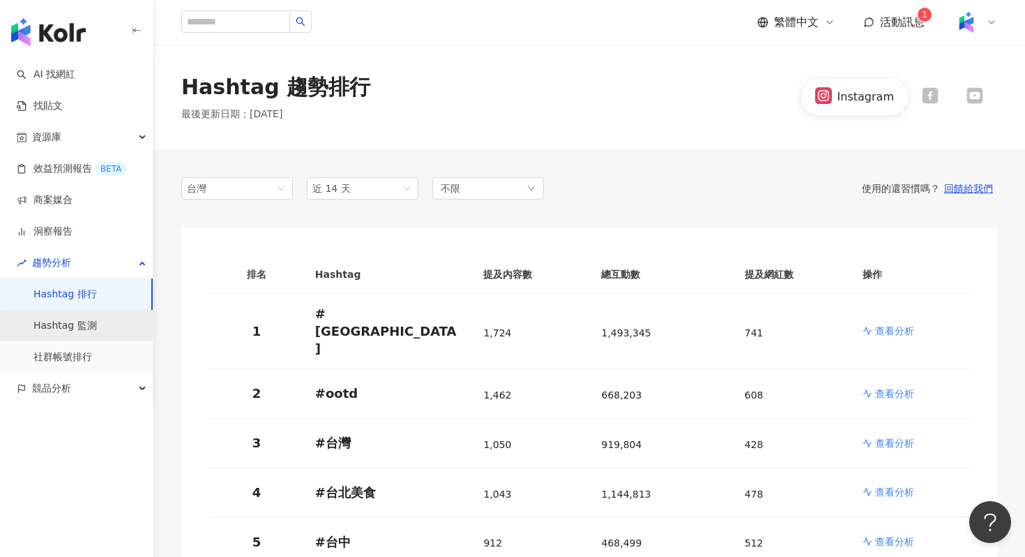
click at [84, 329] on link "Hashtag 監測" at bounding box center [64, 326] width 63 height 14
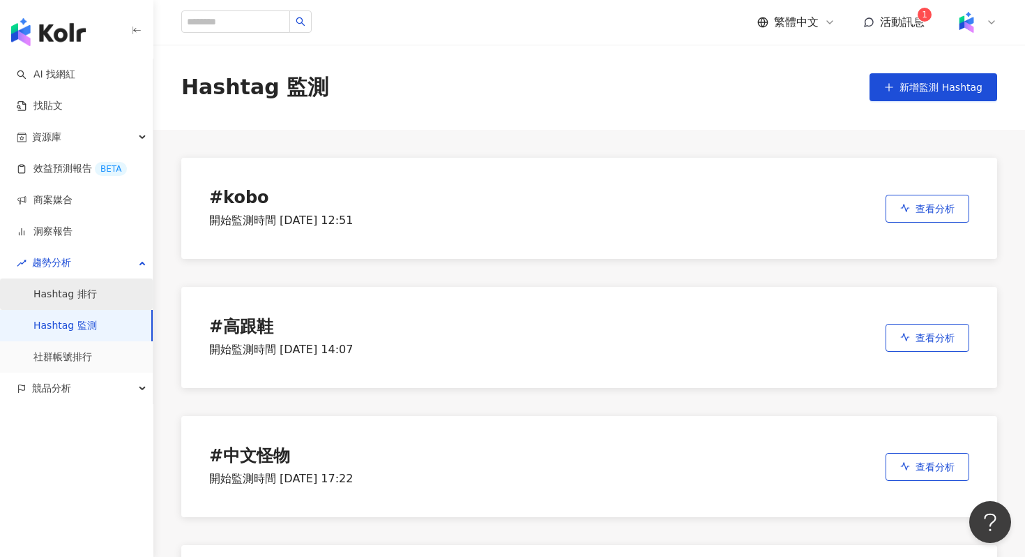
click at [97, 297] on link "Hashtag 排行" at bounding box center [64, 294] width 63 height 14
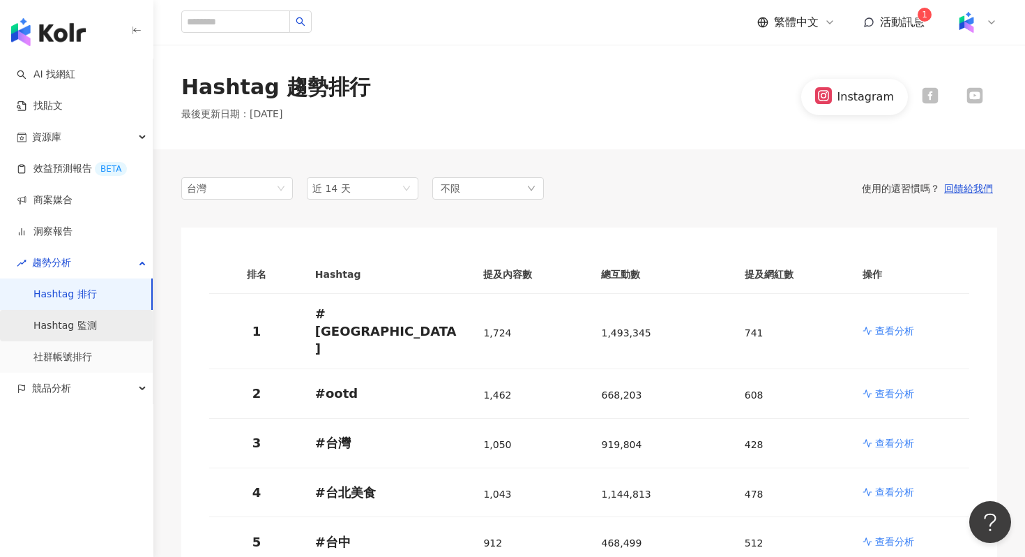
click at [70, 319] on link "Hashtag 監測" at bounding box center [64, 326] width 63 height 14
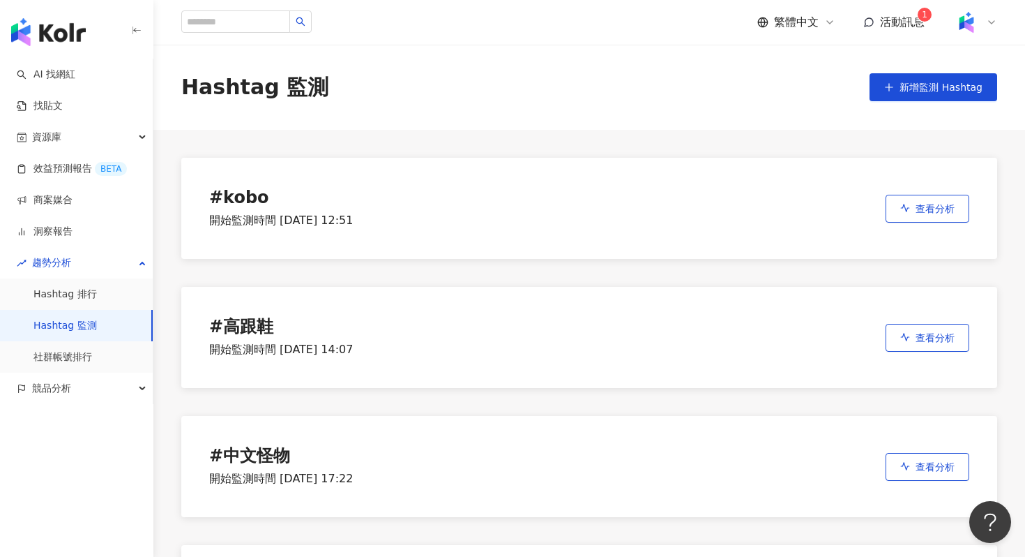
click at [930, 191] on div "# kobo 開始監測時間 [DATE] 12:51 查看分析" at bounding box center [589, 208] width 816 height 101
click at [915, 211] on button "查看分析" at bounding box center [928, 209] width 84 height 28
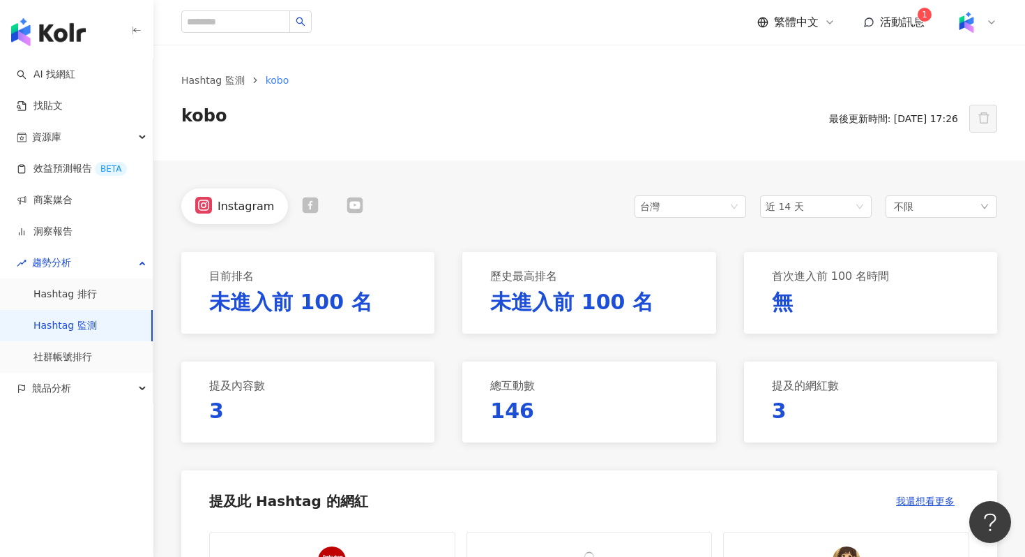
click at [324, 202] on div at bounding box center [310, 206] width 45 height 19
click at [365, 212] on div at bounding box center [351, 206] width 45 height 19
click at [199, 213] on icon at bounding box center [203, 205] width 17 height 17
click at [311, 207] on icon at bounding box center [311, 205] width 16 height 16
click at [350, 204] on icon at bounding box center [351, 205] width 3 height 3
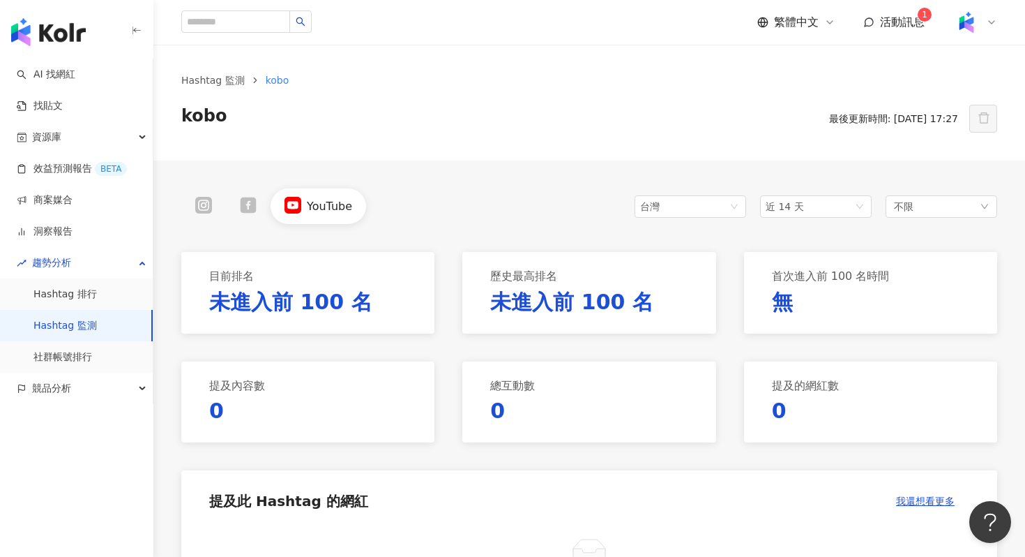
click at [254, 214] on div at bounding box center [248, 206] width 17 height 19
click at [218, 205] on div at bounding box center [203, 206] width 45 height 19
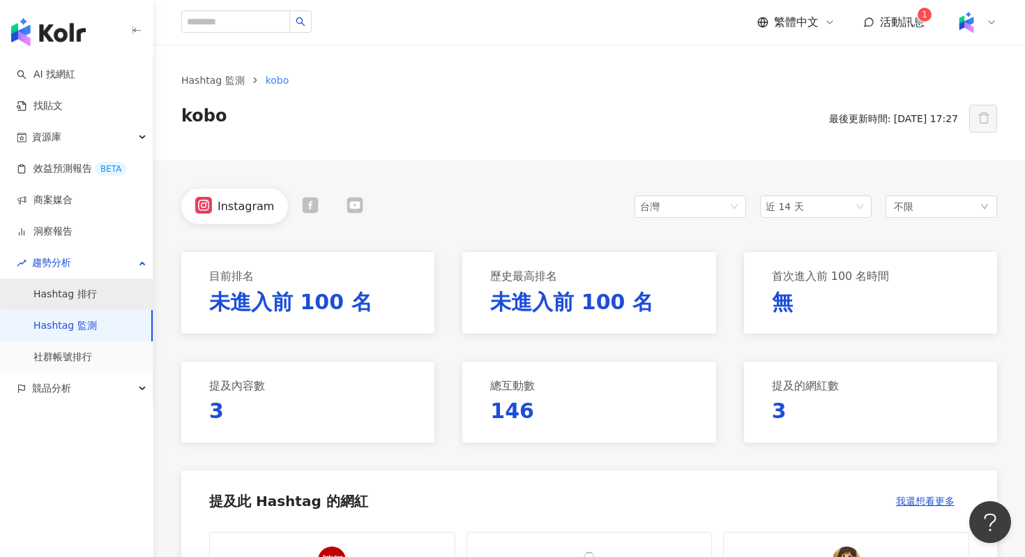
click at [97, 287] on link "Hashtag 排行" at bounding box center [64, 294] width 63 height 14
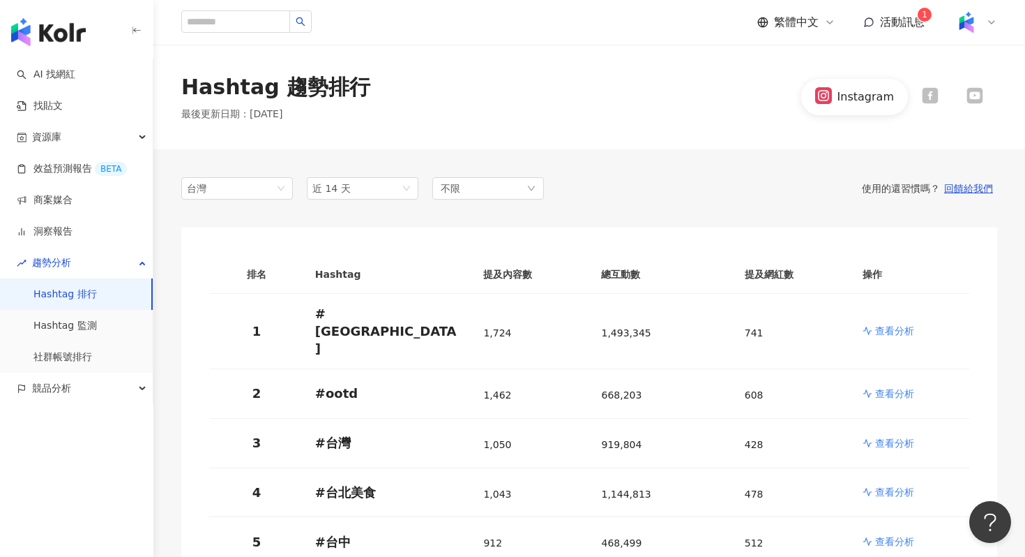
click at [925, 104] on icon at bounding box center [930, 96] width 16 height 16
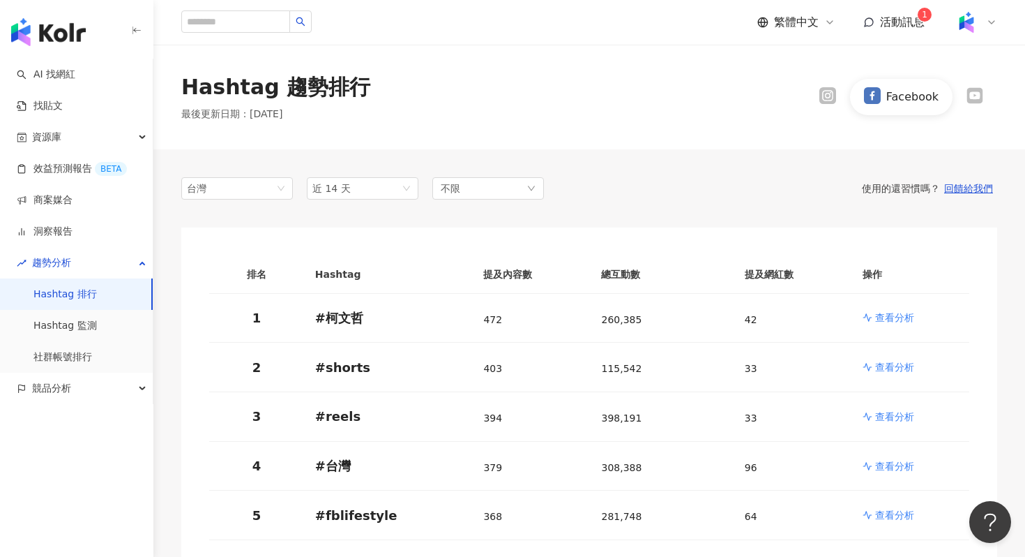
click at [968, 107] on div "Facebook" at bounding box center [902, 97] width 192 height 36
click at [968, 96] on icon at bounding box center [975, 96] width 16 height 16
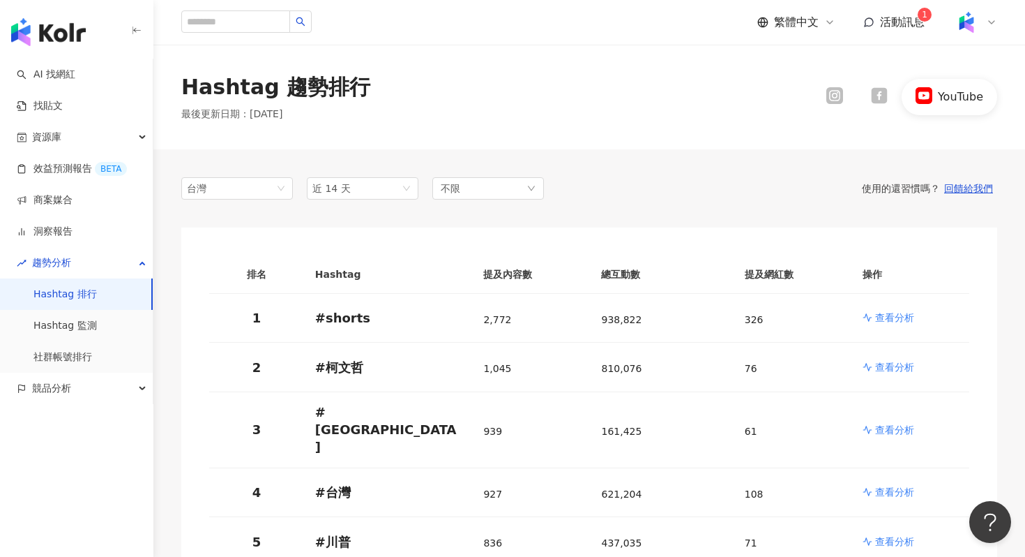
click at [822, 91] on div at bounding box center [835, 96] width 45 height 19
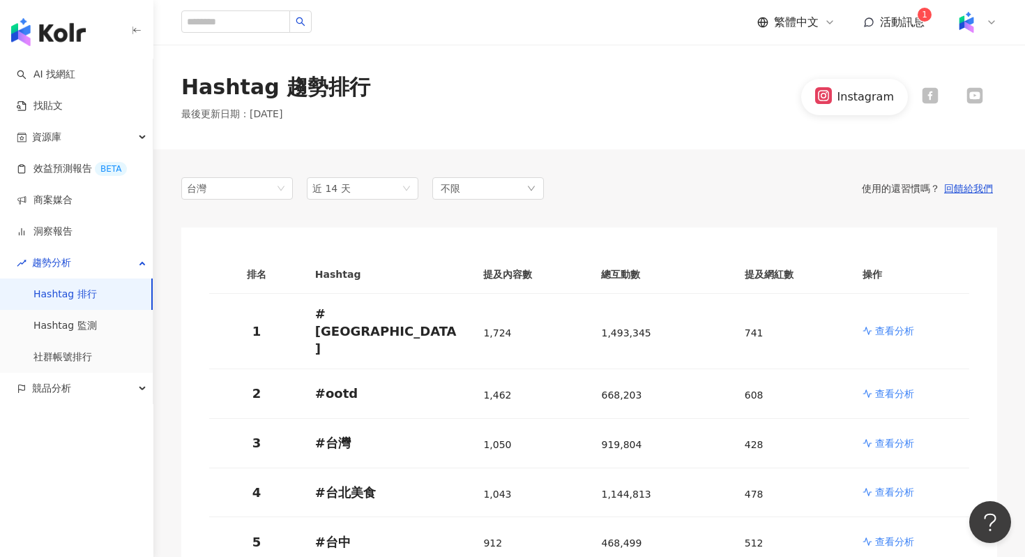
click at [891, 89] on div "Instagram" at bounding box center [866, 96] width 57 height 15
click at [916, 84] on div "Instagram" at bounding box center [899, 97] width 196 height 36
click at [935, 94] on icon at bounding box center [930, 96] width 16 height 16
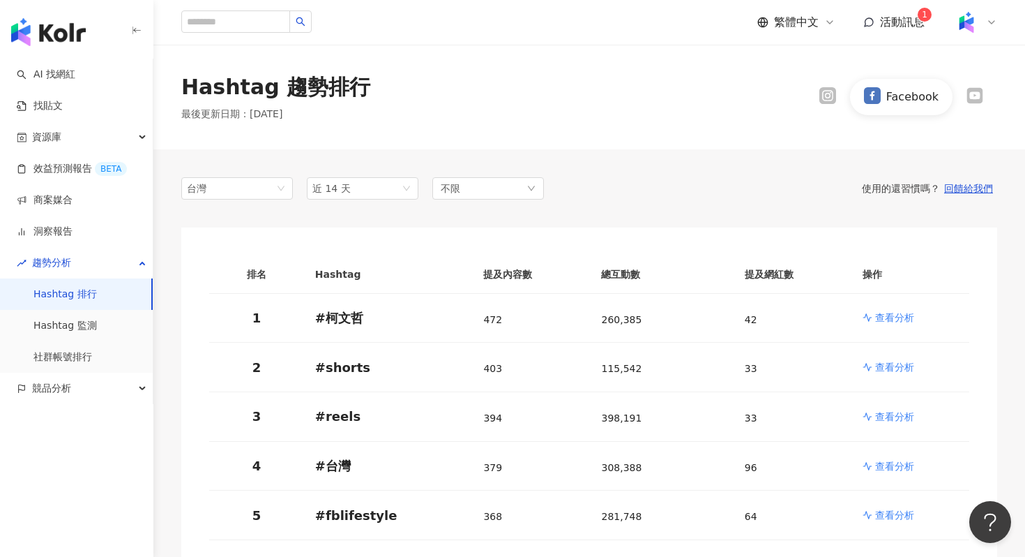
click at [977, 100] on icon at bounding box center [975, 96] width 16 height 16
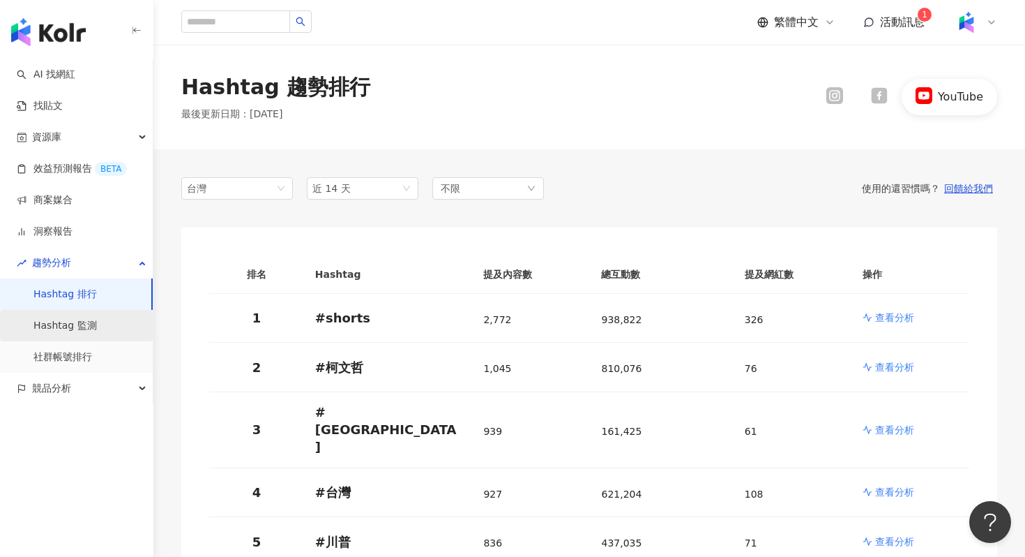
click at [95, 333] on link "Hashtag 監測" at bounding box center [64, 326] width 63 height 14
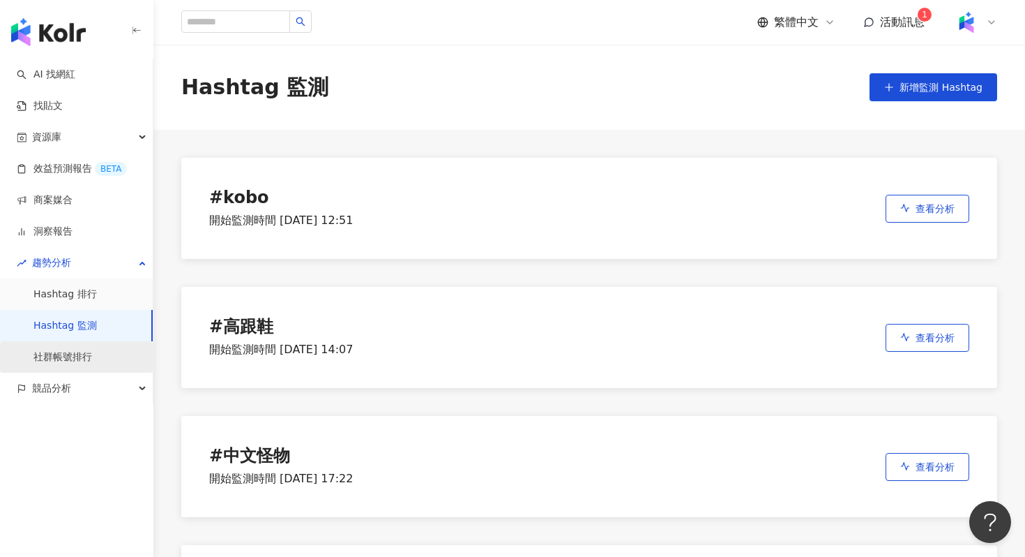
click at [92, 352] on link "社群帳號排行" at bounding box center [62, 357] width 59 height 14
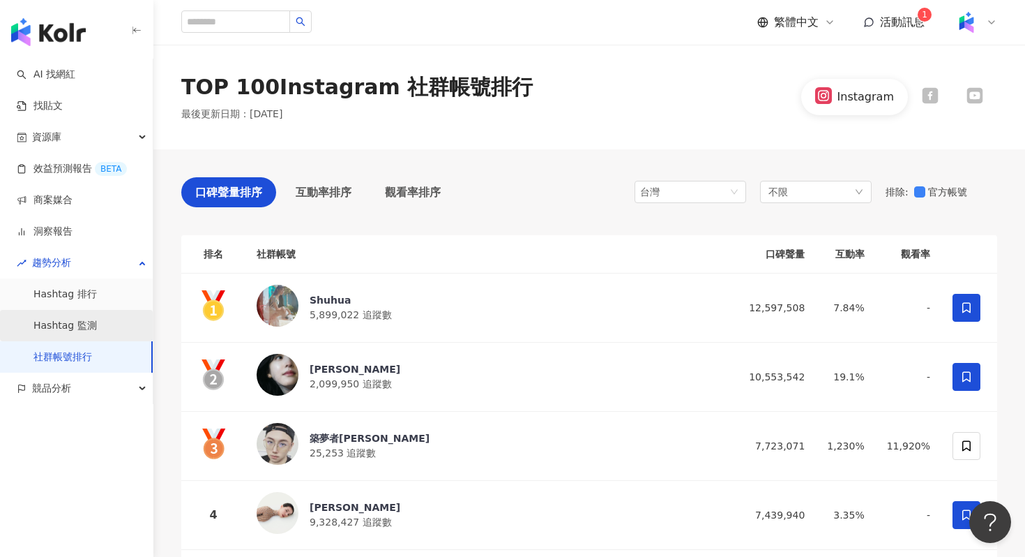
click at [97, 327] on link "Hashtag 監測" at bounding box center [64, 326] width 63 height 14
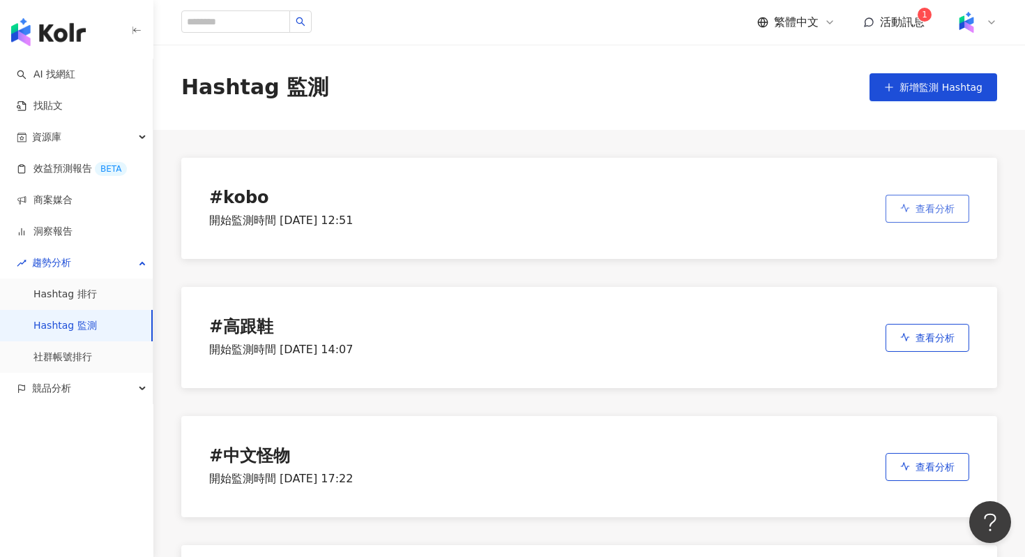
click at [895, 208] on button "查看分析" at bounding box center [928, 209] width 84 height 28
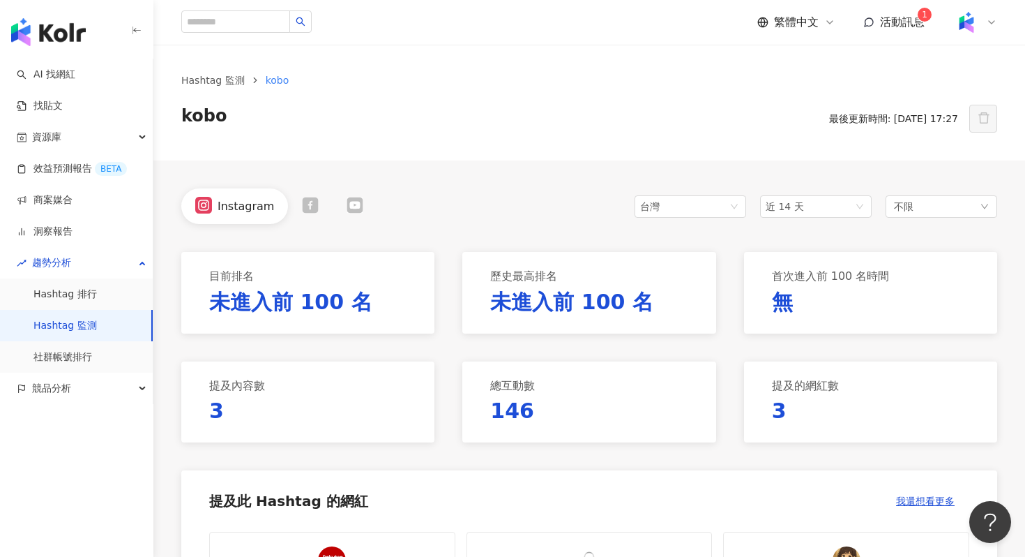
click at [303, 209] on icon at bounding box center [311, 205] width 16 height 16
click at [366, 207] on div at bounding box center [351, 206] width 45 height 19
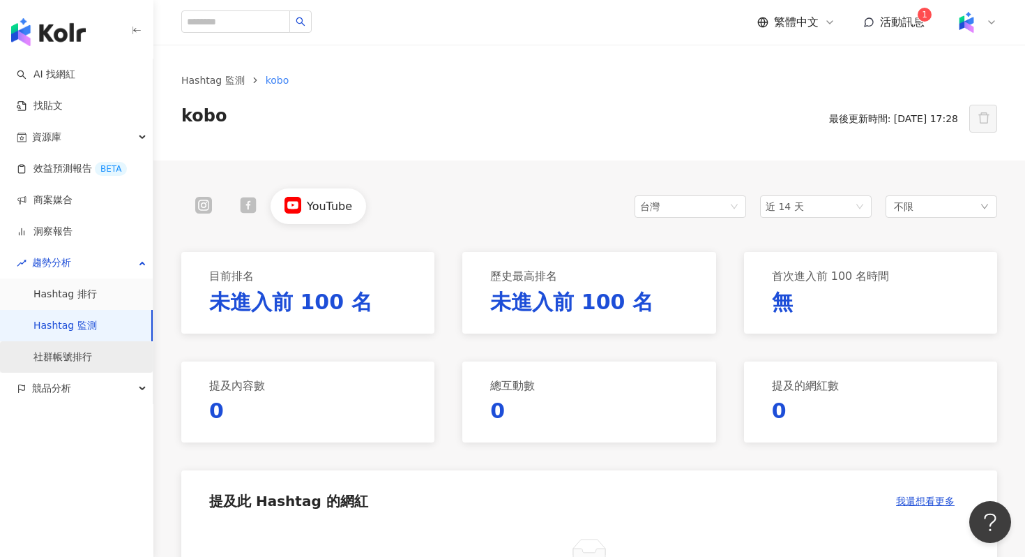
click at [87, 350] on link "社群帳號排行" at bounding box center [62, 357] width 59 height 14
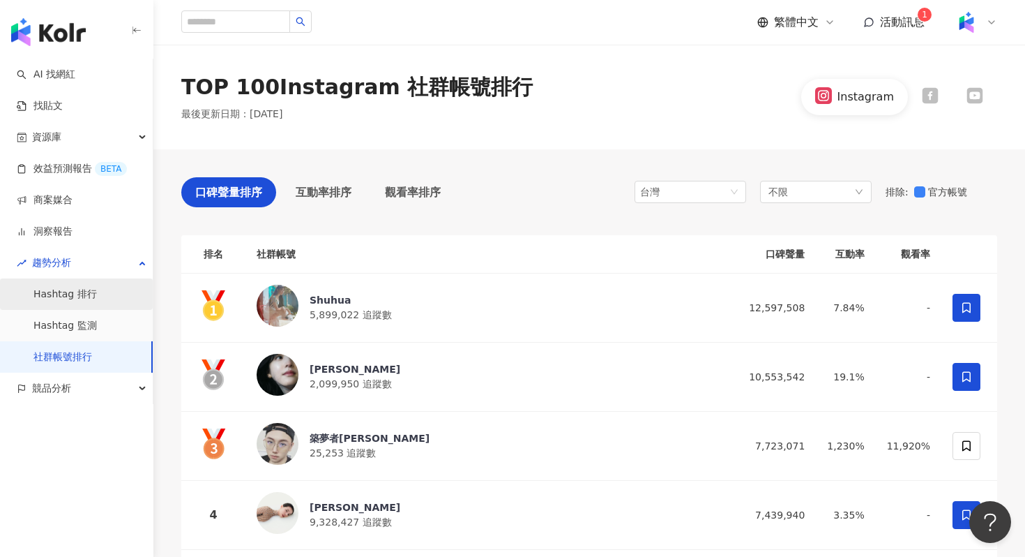
click at [97, 287] on link "Hashtag 排行" at bounding box center [64, 294] width 63 height 14
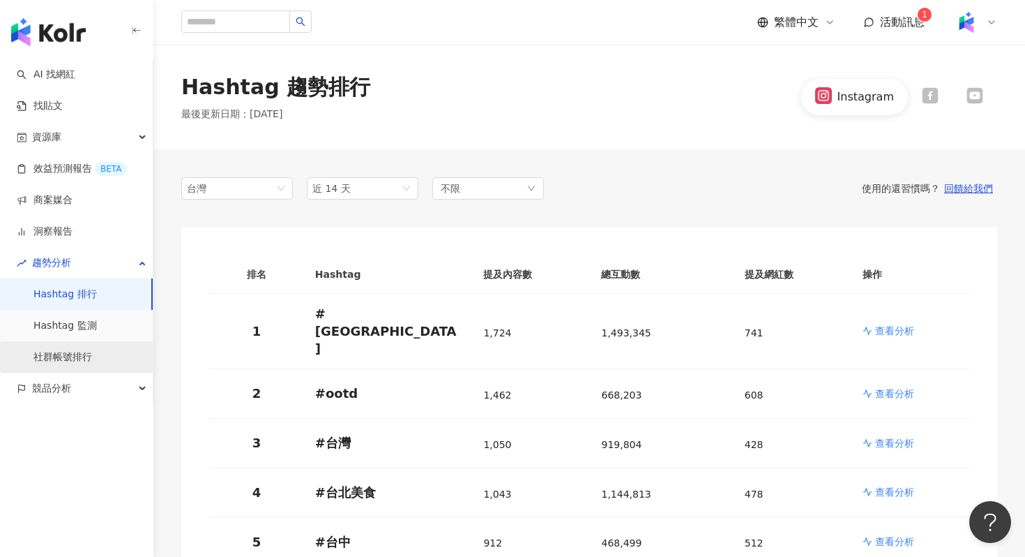
click at [69, 350] on link "社群帳號排行" at bounding box center [62, 357] width 59 height 14
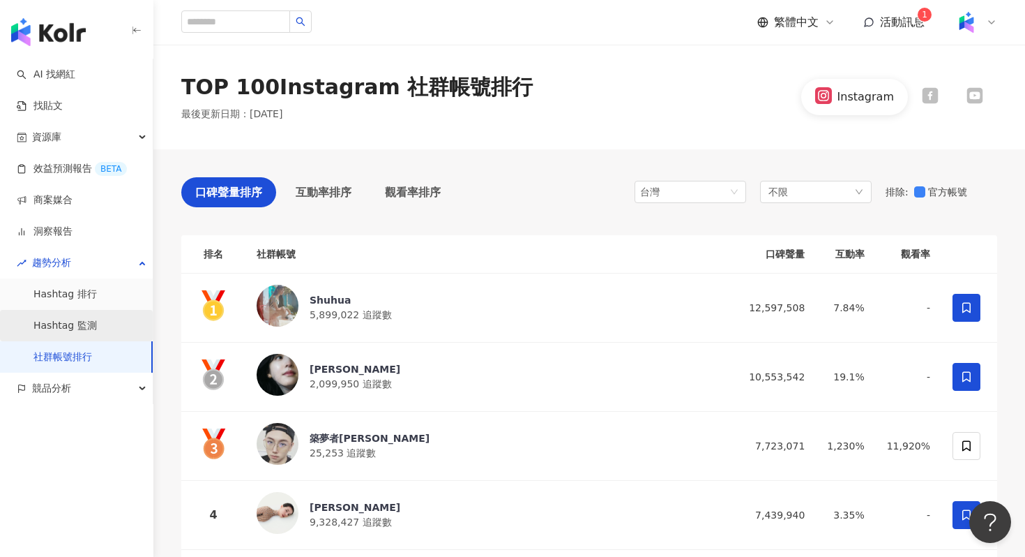
click at [77, 328] on link "Hashtag 監測" at bounding box center [64, 326] width 63 height 14
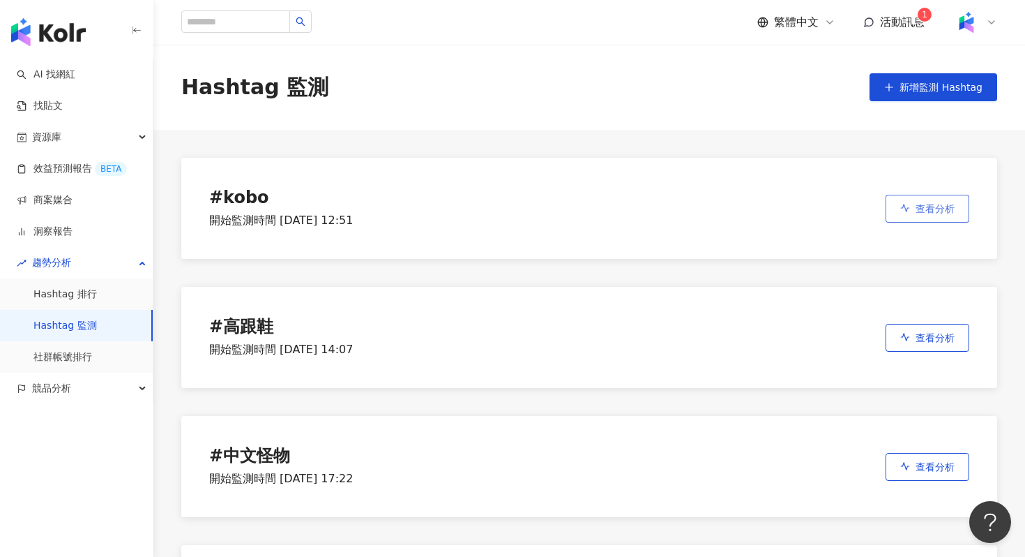
click at [919, 208] on span "查看分析" at bounding box center [935, 208] width 39 height 11
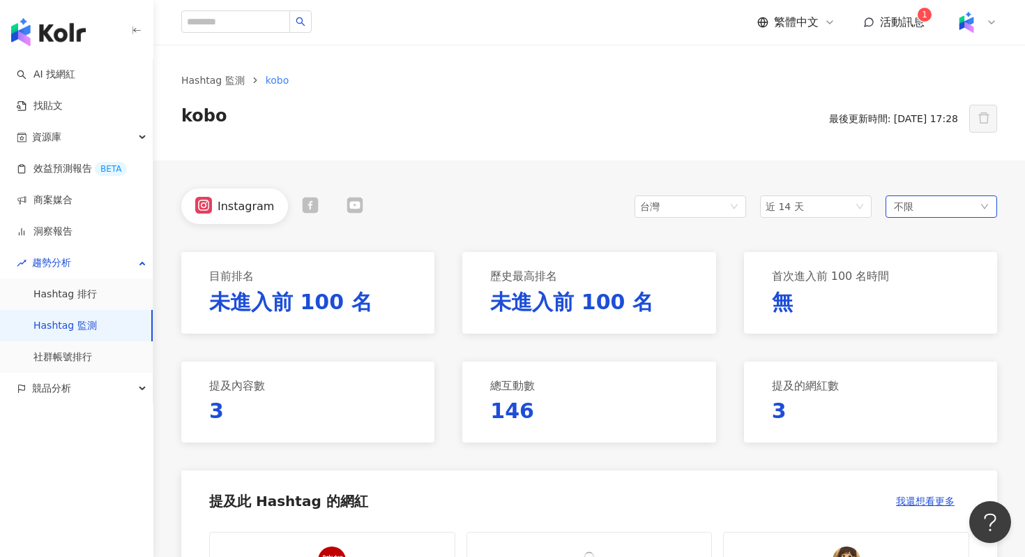
scroll to position [307, 0]
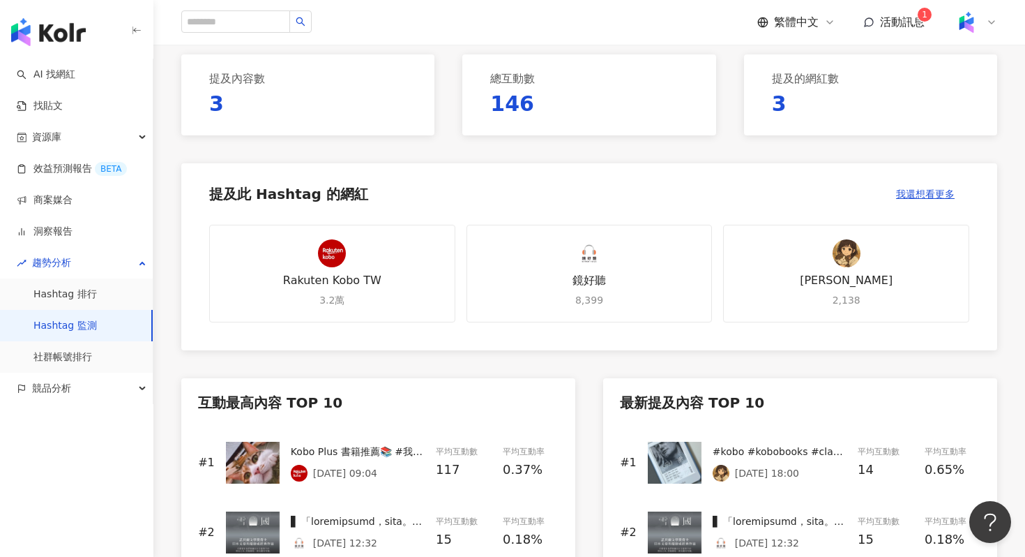
click at [893, 27] on span "活動訊息" at bounding box center [902, 21] width 45 height 13
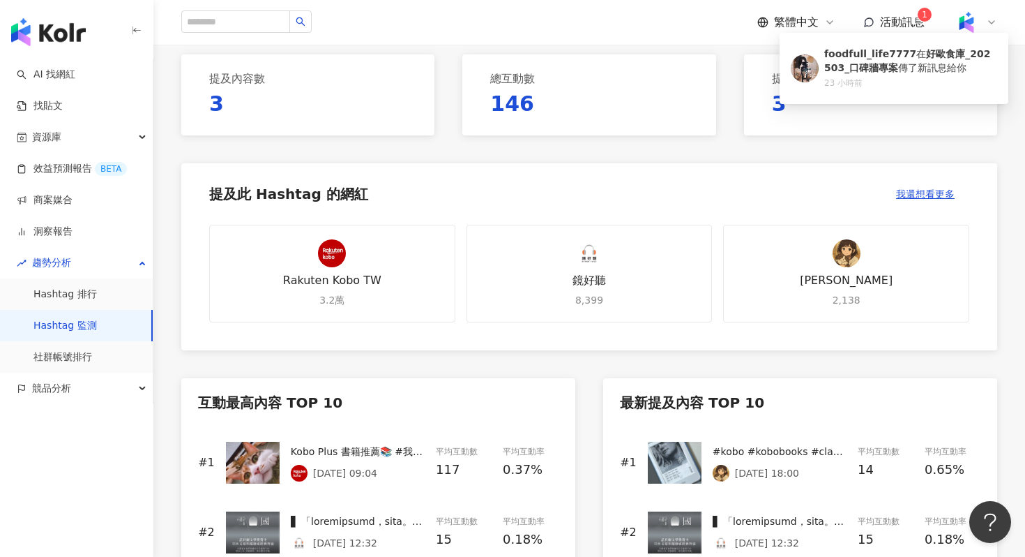
click at [894, 21] on span "活動訊息" at bounding box center [902, 21] width 45 height 13
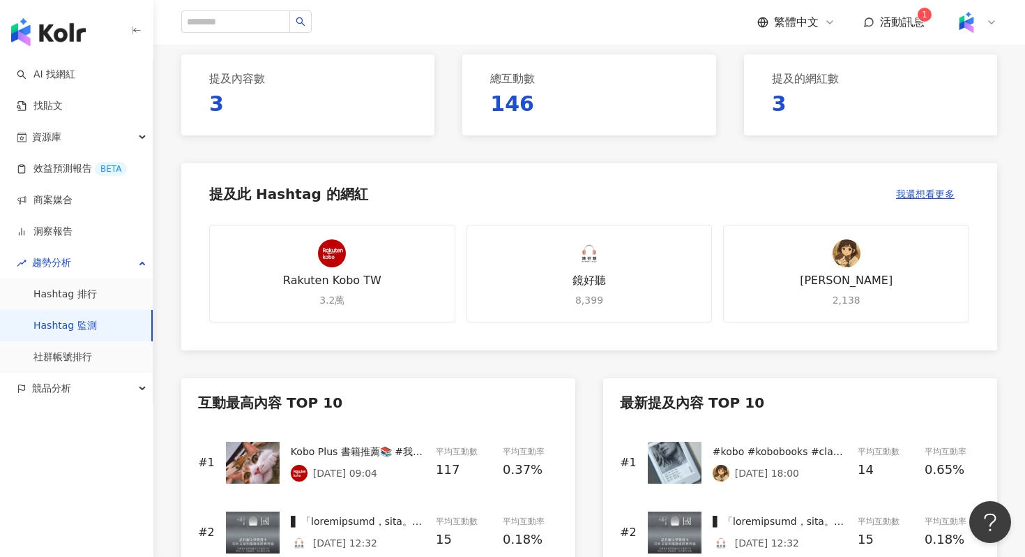
scroll to position [0, 0]
